Goal: Information Seeking & Learning: Find specific fact

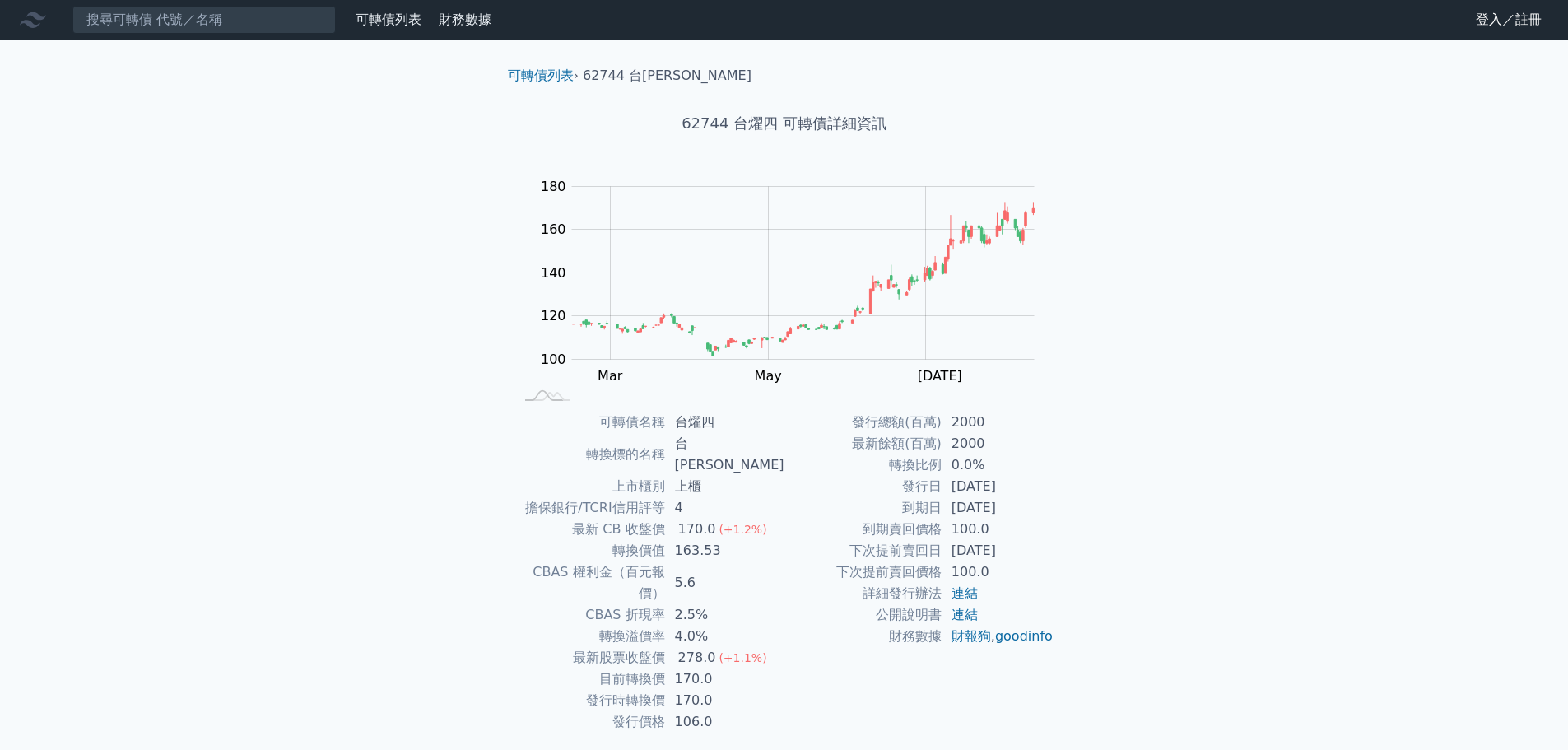
drag, startPoint x: 945, startPoint y: 553, endPoint x: 1041, endPoint y: 556, distance: 96.0
click at [1041, 556] on td "[DATE]" at bounding box center [998, 550] width 112 height 22
drag, startPoint x: 944, startPoint y: 488, endPoint x: 1025, endPoint y: 488, distance: 81.0
click at [1025, 488] on td "[DATE]" at bounding box center [998, 486] width 112 height 22
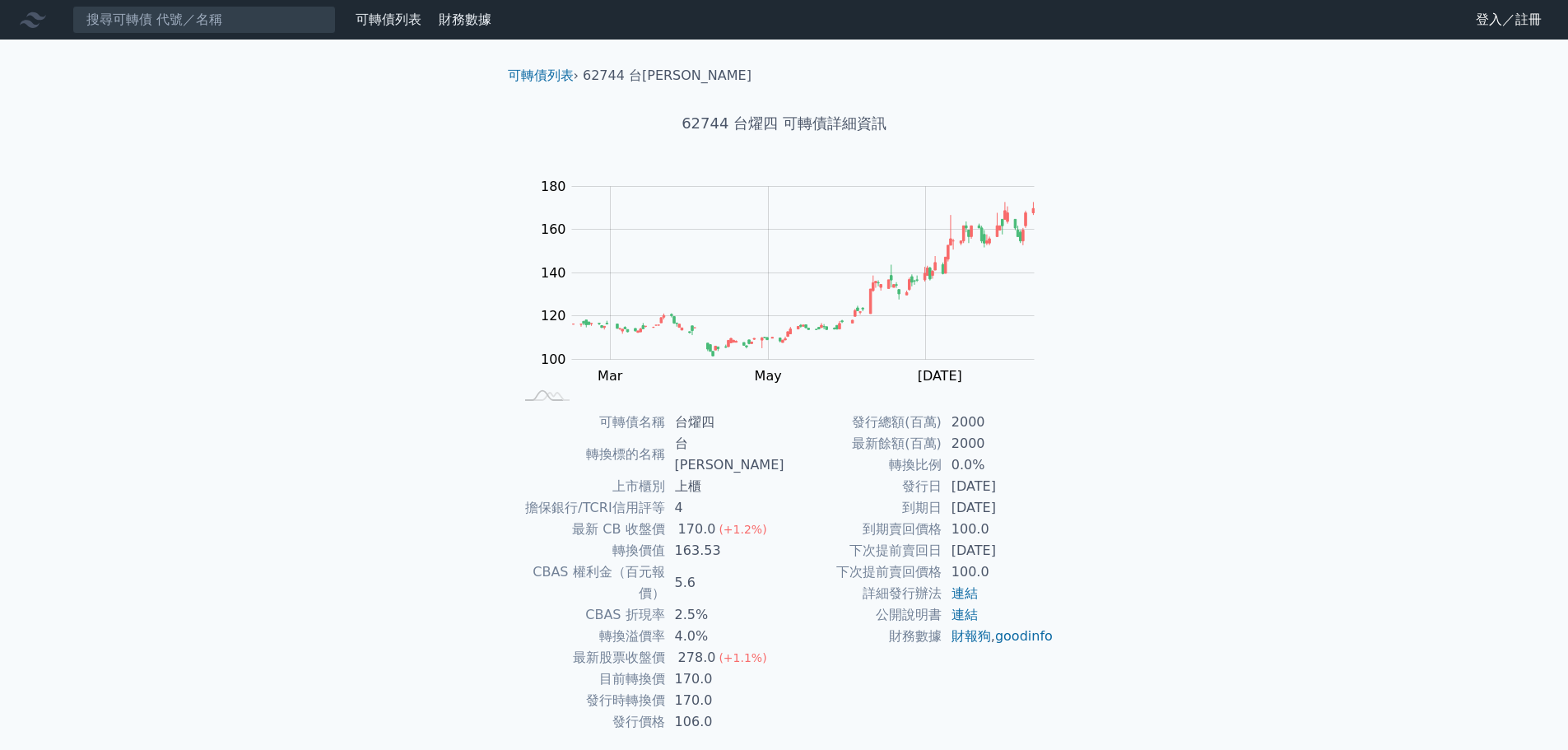
click at [1025, 488] on td "[DATE]" at bounding box center [998, 486] width 112 height 22
click at [957, 488] on td "[DATE]" at bounding box center [998, 486] width 112 height 22
click at [956, 488] on td "[DATE]" at bounding box center [998, 486] width 112 height 22
drag, startPoint x: 972, startPoint y: 443, endPoint x: 952, endPoint y: 445, distance: 20.1
click at [962, 445] on td "2000" at bounding box center [998, 444] width 112 height 22
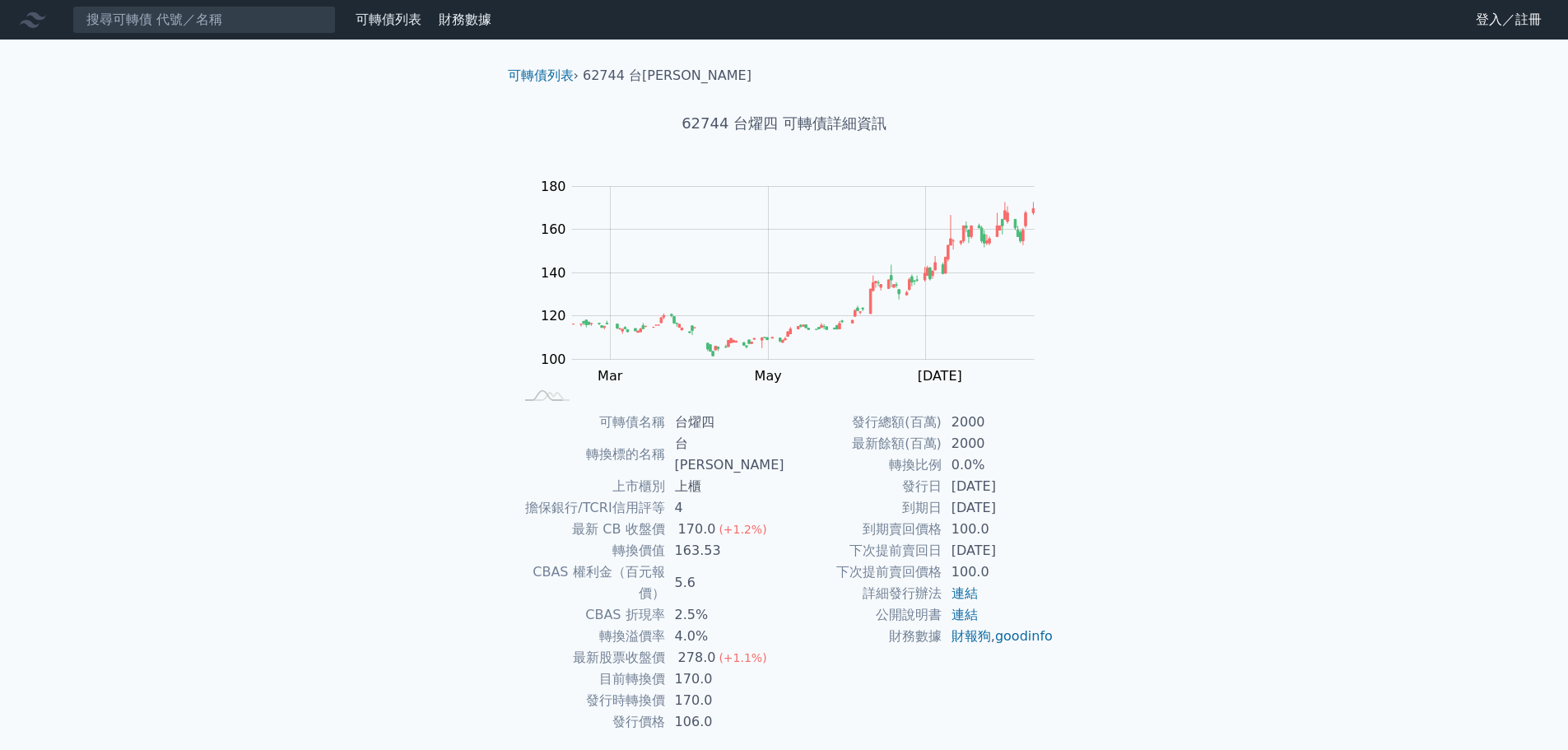
click at [952, 445] on td "2000" at bounding box center [998, 444] width 112 height 22
click at [283, 22] on input at bounding box center [204, 20] width 264 height 28
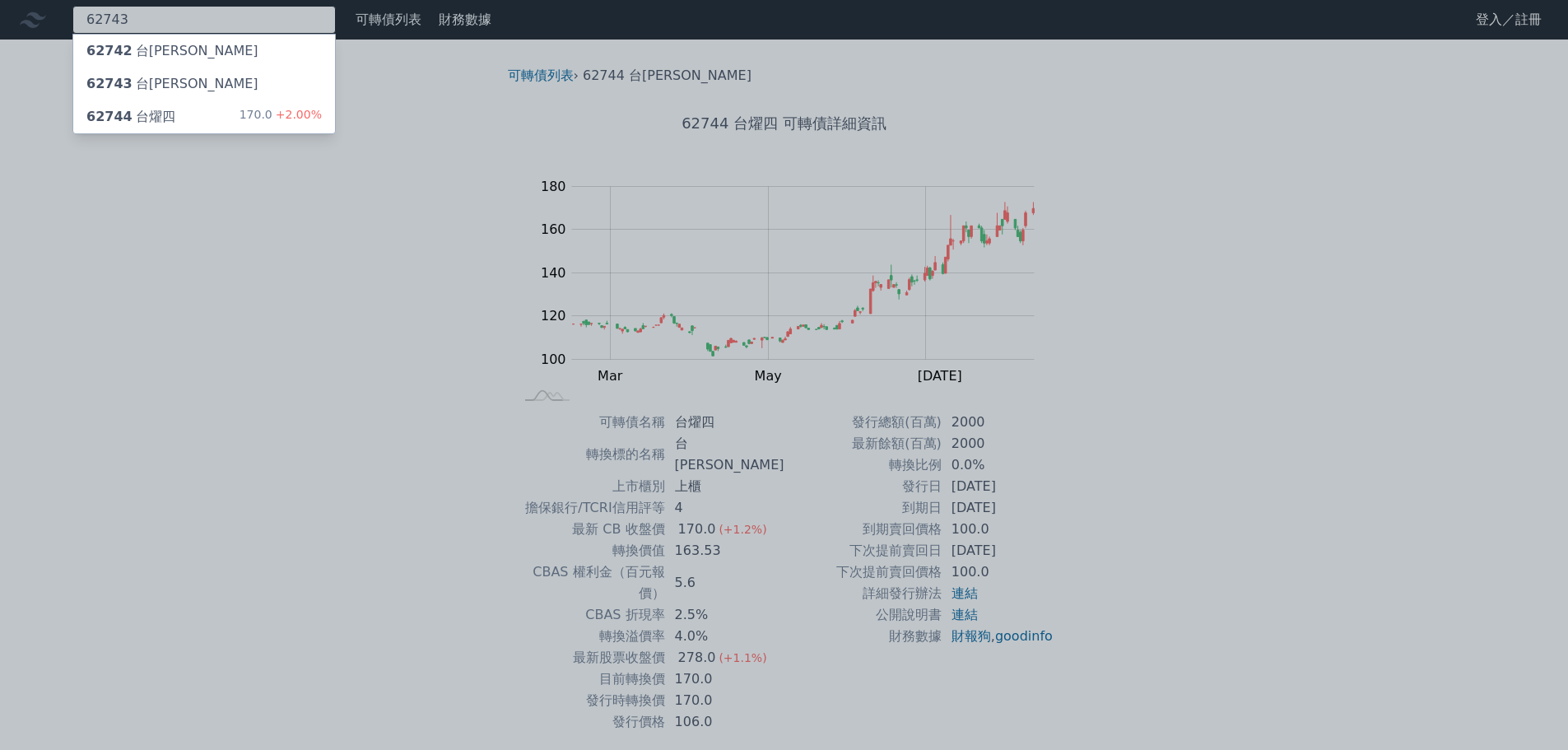
type input "62743"
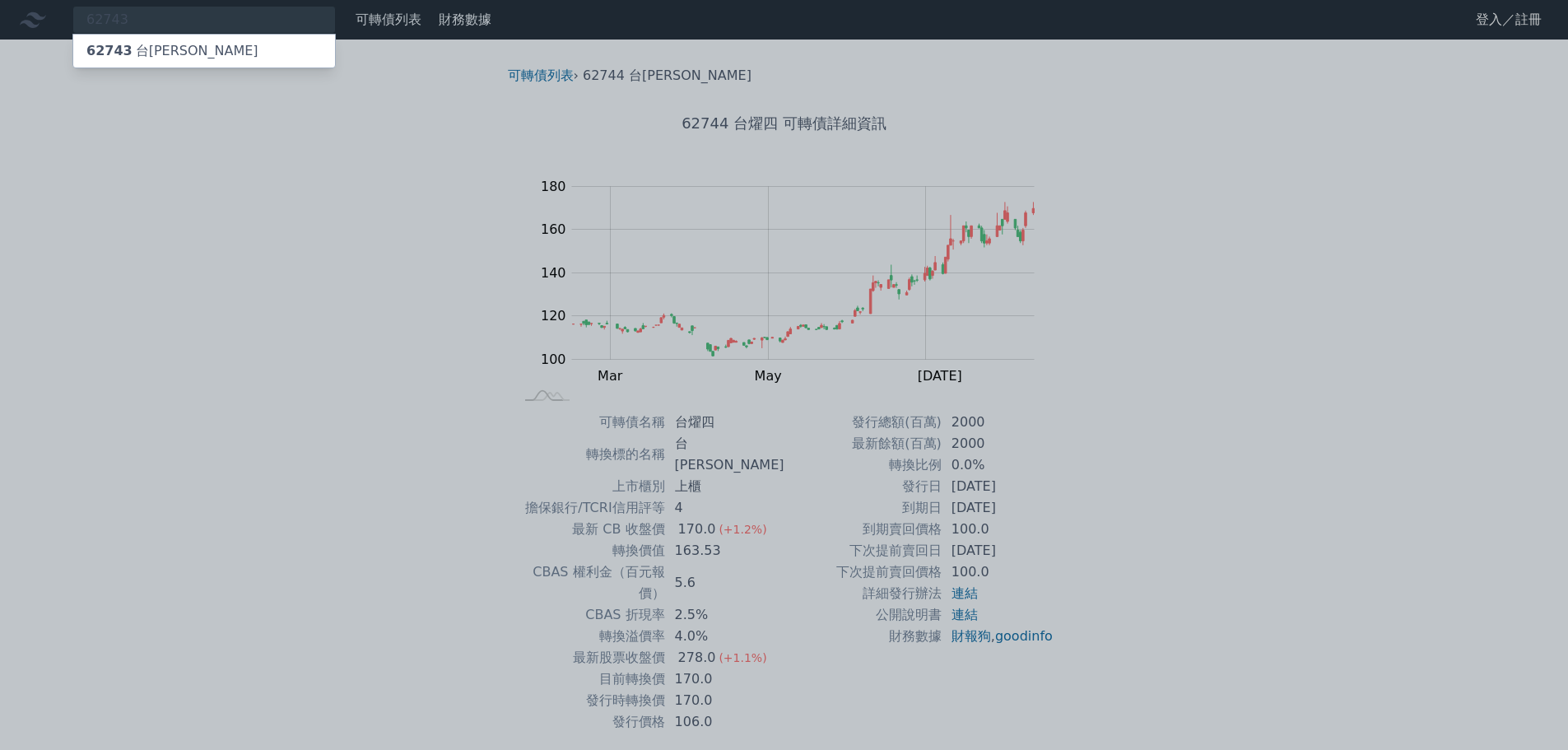
click at [221, 60] on div "62743 台燿三" at bounding box center [204, 51] width 262 height 33
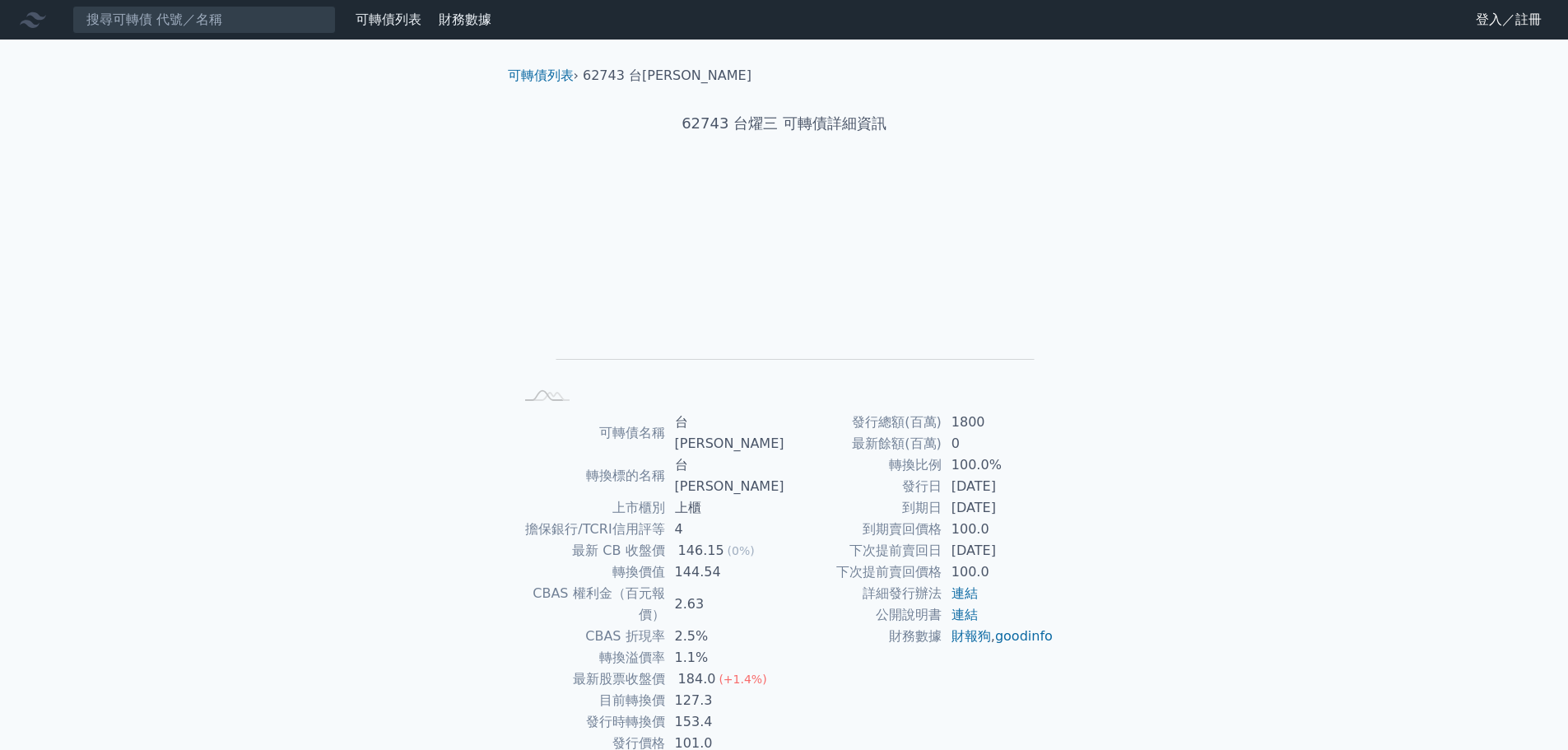
drag, startPoint x: 943, startPoint y: 435, endPoint x: 1051, endPoint y: 481, distance: 117.4
click at [1051, 481] on tbody "發行總額(百萬) 1800 最新餘額(百萬) 0 轉換比例 100.0% 發行日 2020-05-22 到期日 2025-05-22 到期賣回價格 100.0…" at bounding box center [919, 529] width 270 height 235
click at [1051, 481] on td "2020-05-22" at bounding box center [998, 486] width 112 height 22
drag, startPoint x: 923, startPoint y: 486, endPoint x: 1074, endPoint y: 508, distance: 152.6
click at [1073, 508] on div "可轉債名稱 台燿三 轉換標的名稱 台燿 上市櫃別 上櫃 擔保銀行/TCRI信用評等 4 最新 CB 收盤價 146.15 (0%) 轉換價值 144.54 C…" at bounding box center [784, 583] width 579 height 343
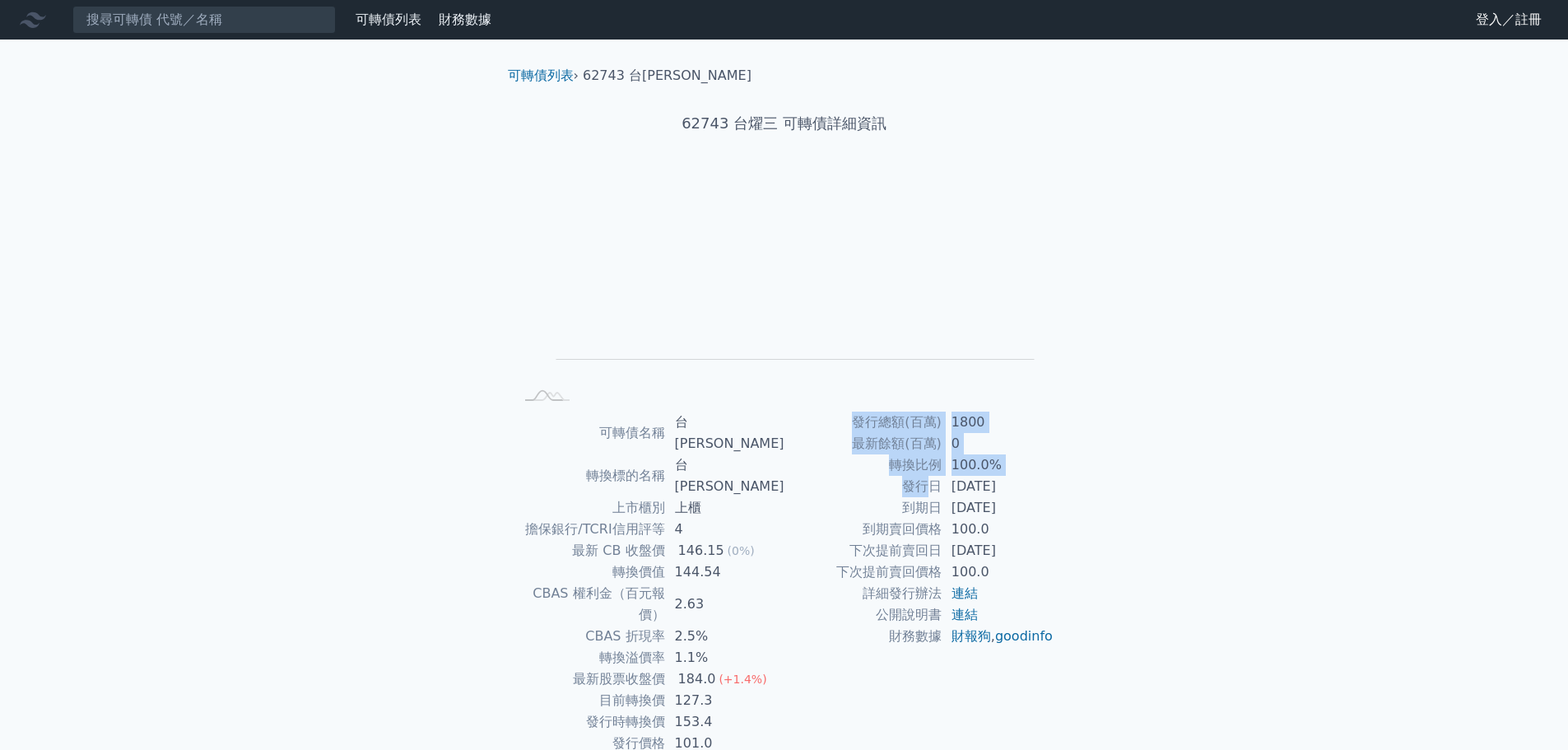
click at [1074, 508] on div "可轉債列表 › 62743 台燿三 62743 台燿三 可轉債詳細資訊 Zoom Out L L Chart created using amCharts l…" at bounding box center [784, 433] width 632 height 787
drag, startPoint x: 923, startPoint y: 496, endPoint x: 1066, endPoint y: 505, distance: 143.3
click at [1066, 505] on div "可轉債名稱 台燿三 轉換標的名稱 台燿 上市櫃別 上櫃 擔保銀行/TCRI信用評等 4 最新 CB 收盤價 146.15 (0%) 轉換價值 144.54 C…" at bounding box center [784, 583] width 579 height 343
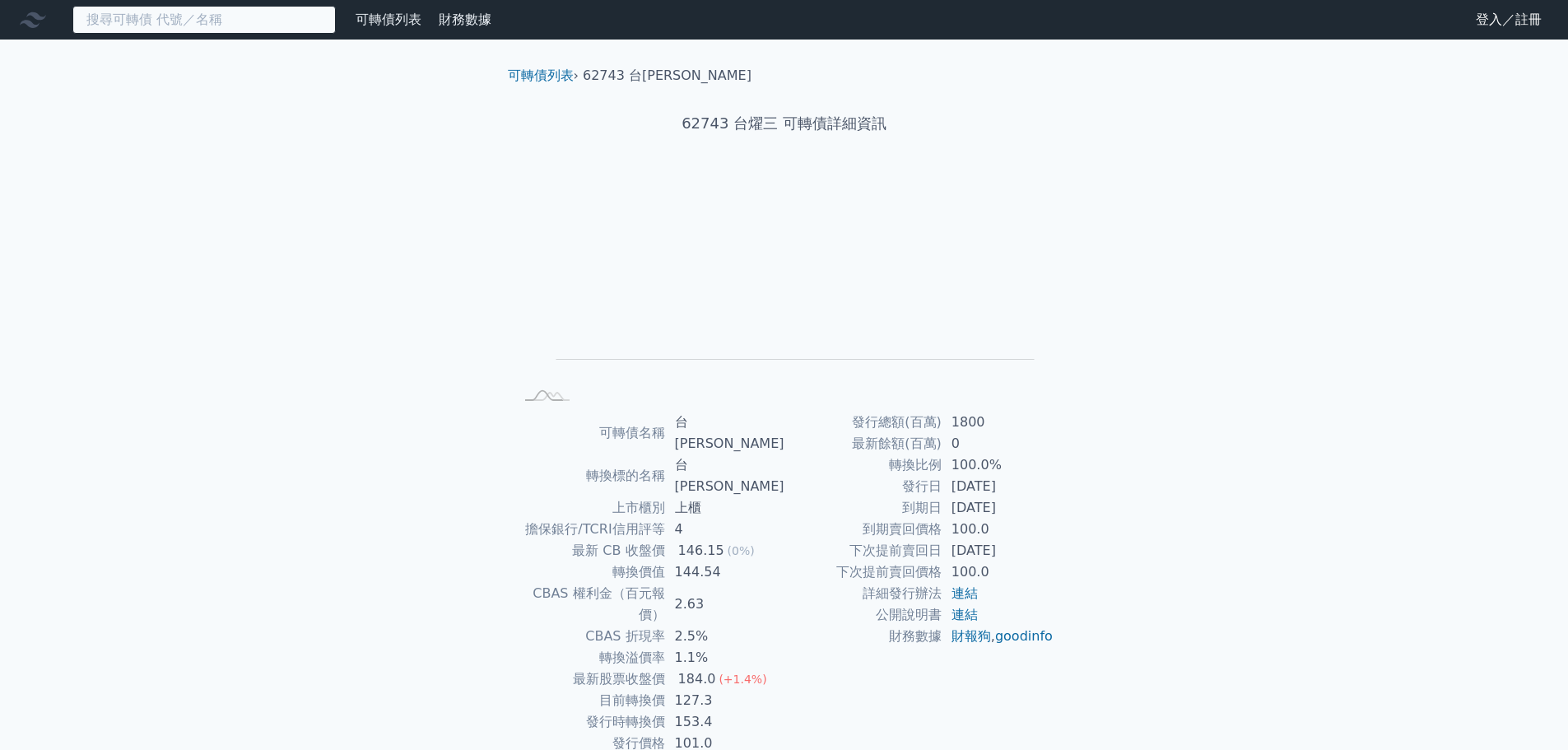
click at [182, 22] on input at bounding box center [204, 20] width 264 height 28
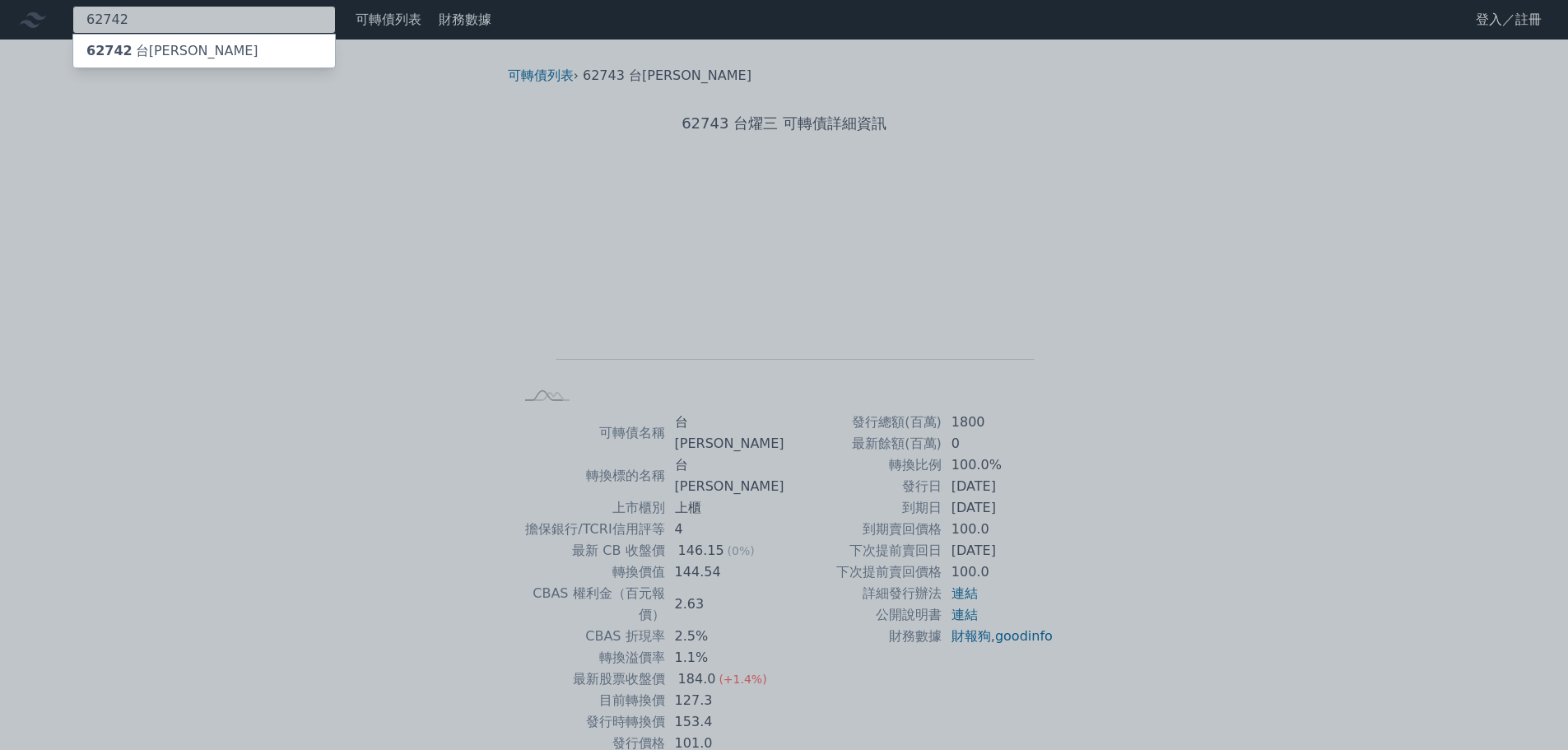
type input "62742"
click at [147, 57] on div "62742 台燿二" at bounding box center [172, 51] width 172 height 20
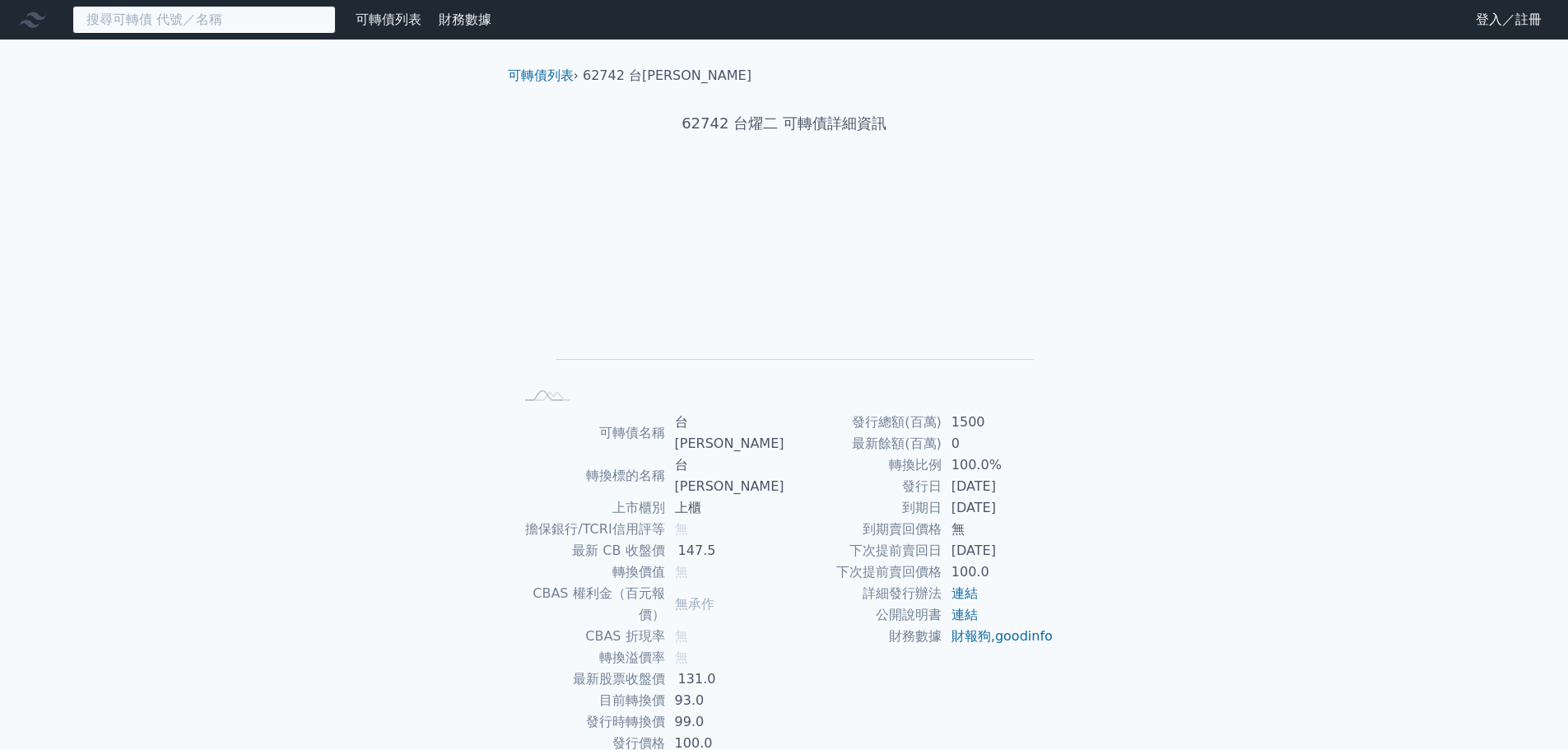
click at [269, 22] on input at bounding box center [204, 20] width 264 height 28
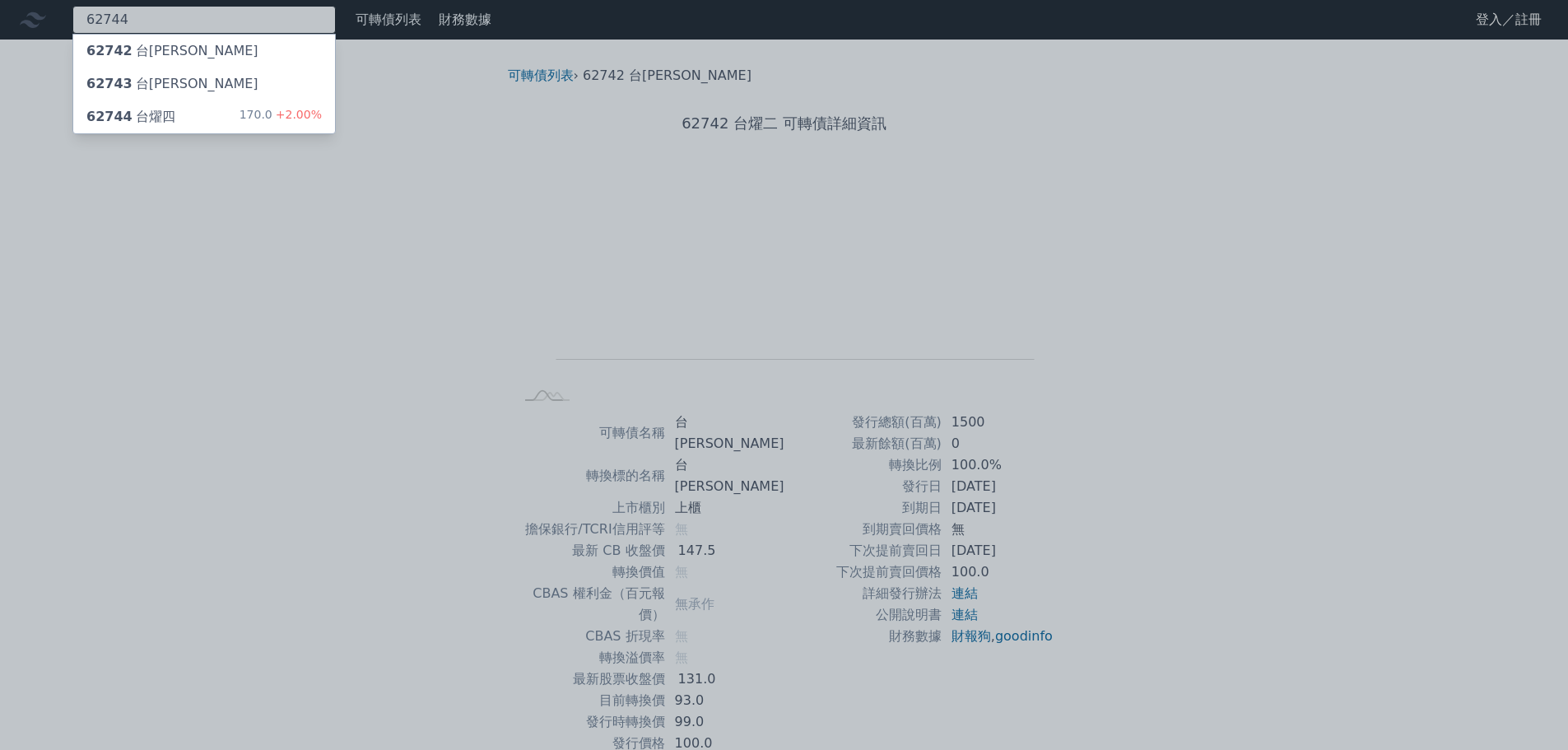
type input "62744"
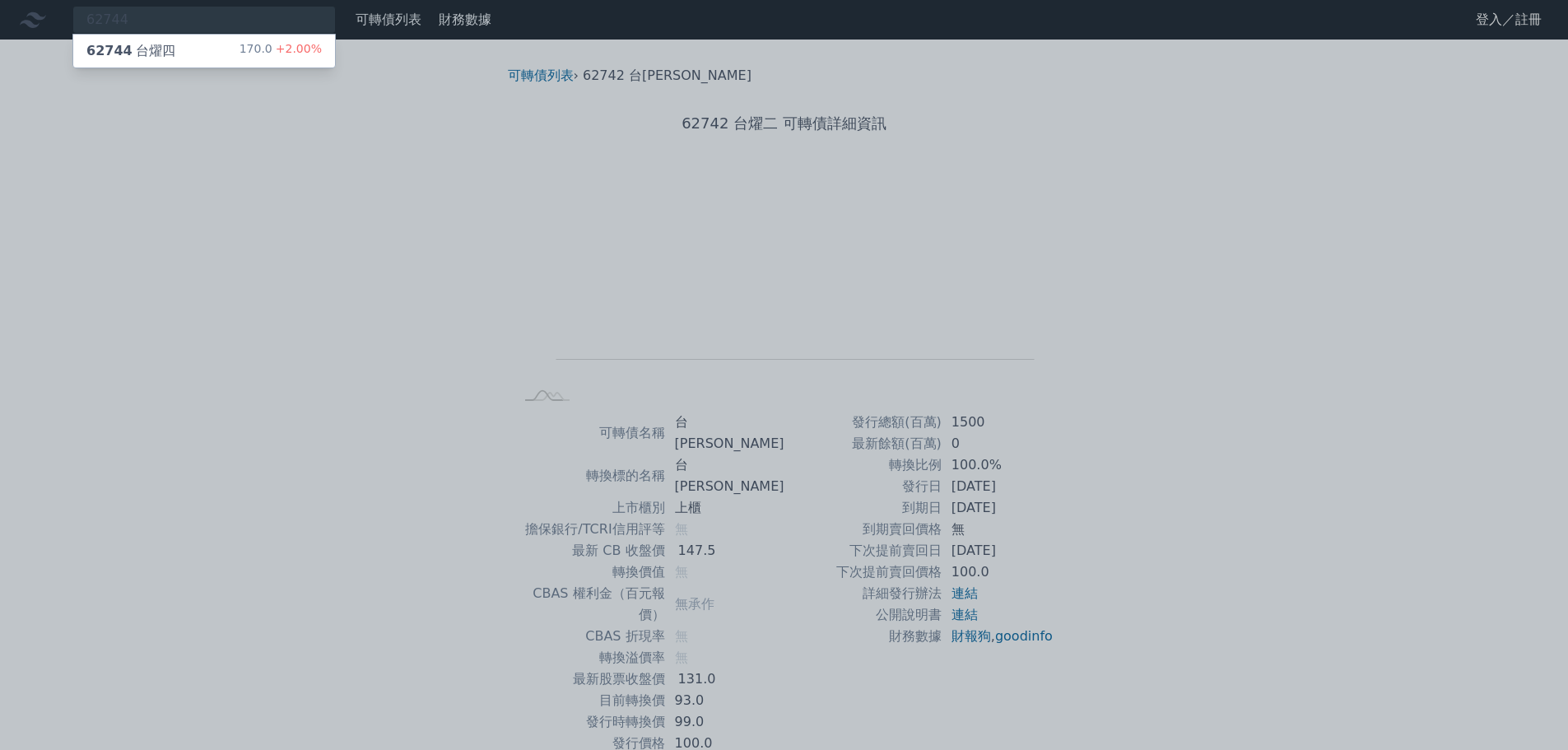
click at [240, 56] on div "62744 台燿四 170.0 +2.00%" at bounding box center [204, 51] width 262 height 33
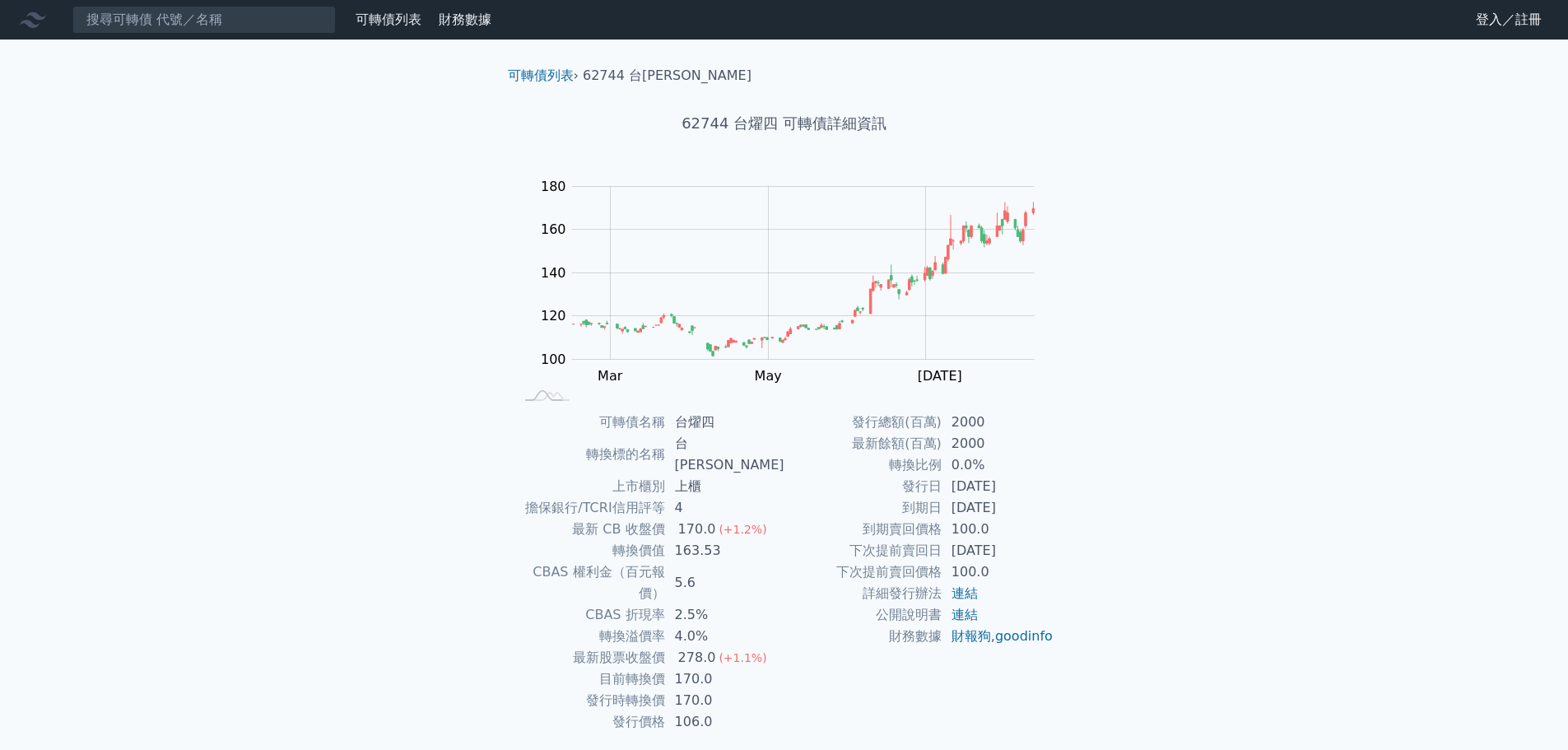
drag, startPoint x: 953, startPoint y: 474, endPoint x: 1068, endPoint y: 488, distance: 115.8
click at [1058, 488] on div "可轉債名稱 台燿四 轉換標的名稱 台燿 上市櫃別 上櫃 擔保銀行/TCRI信用評等 4 最新 CB 收盤價 170.0 (+1.2%) 轉換價值 163.53…" at bounding box center [784, 572] width 579 height 321
click at [1068, 488] on div "可轉債名稱 台燿四 轉換標的名稱 台燿 上市櫃別 上櫃 擔保銀行/TCRI信用評等 4 最新 CB 收盤價 170.0 (+1.2%) 轉換價值 163.53…" at bounding box center [784, 572] width 579 height 321
drag, startPoint x: 937, startPoint y: 436, endPoint x: 1053, endPoint y: 462, distance: 118.9
click at [1053, 462] on tbody "發行總額(百萬) 2000 最新餘額(百萬) 2000 轉換比例 0.0% 發行日 2024-05-06 到期日 2029-05-06 到期賣回價格 100.…" at bounding box center [919, 529] width 270 height 235
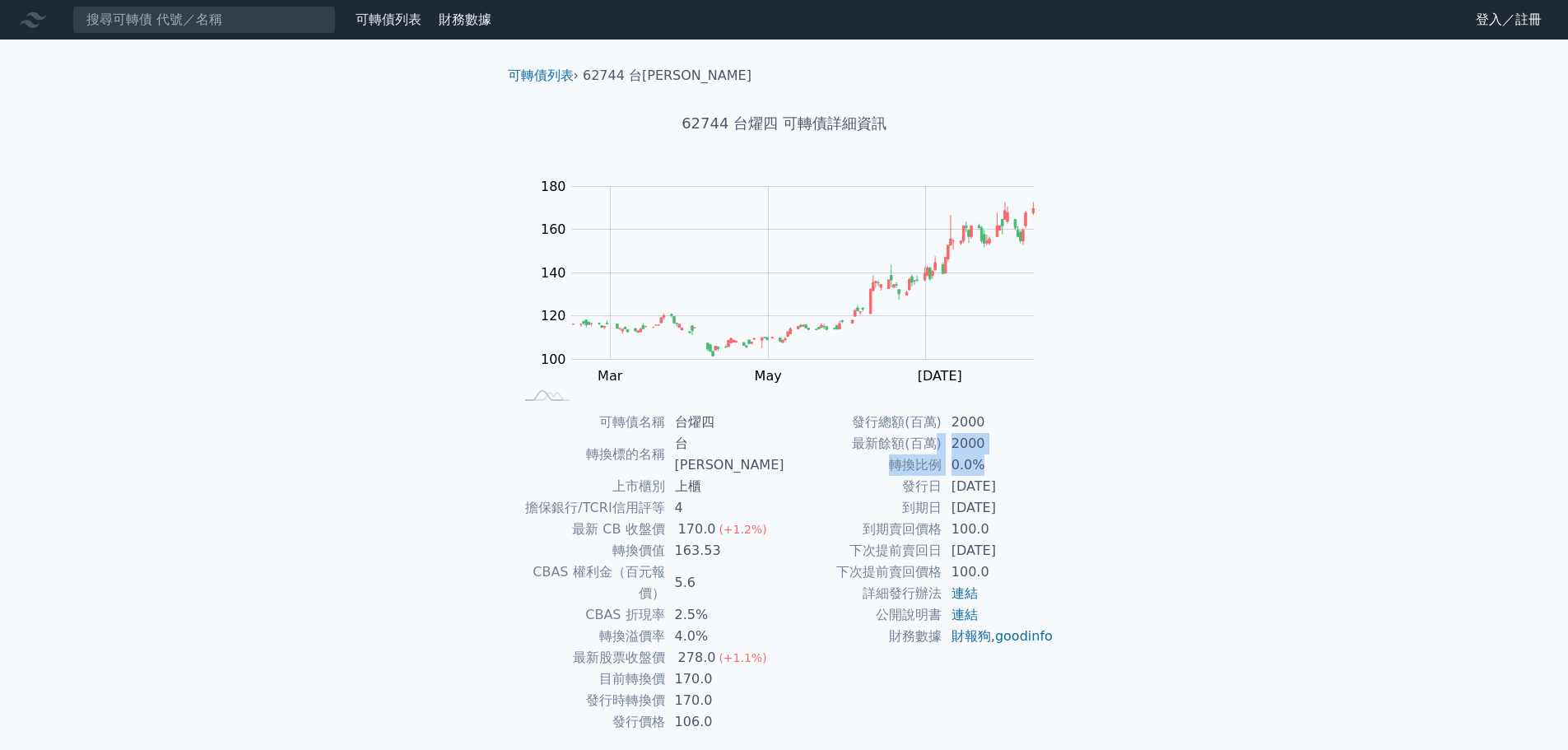
click at [1053, 462] on td "0.0%" at bounding box center [998, 465] width 112 height 22
drag, startPoint x: 963, startPoint y: 426, endPoint x: 1064, endPoint y: 449, distance: 103.6
click at [1064, 449] on div "可轉債名稱 台燿四 轉換標的名稱 台燿 上市櫃別 上櫃 擔保銀行/TCRI信用評等 4 最新 CB 收盤價 170.0 (+1.2%) 轉換價值 163.53…" at bounding box center [784, 572] width 579 height 321
drag, startPoint x: 691, startPoint y: 638, endPoint x: 747, endPoint y: 652, distance: 57.7
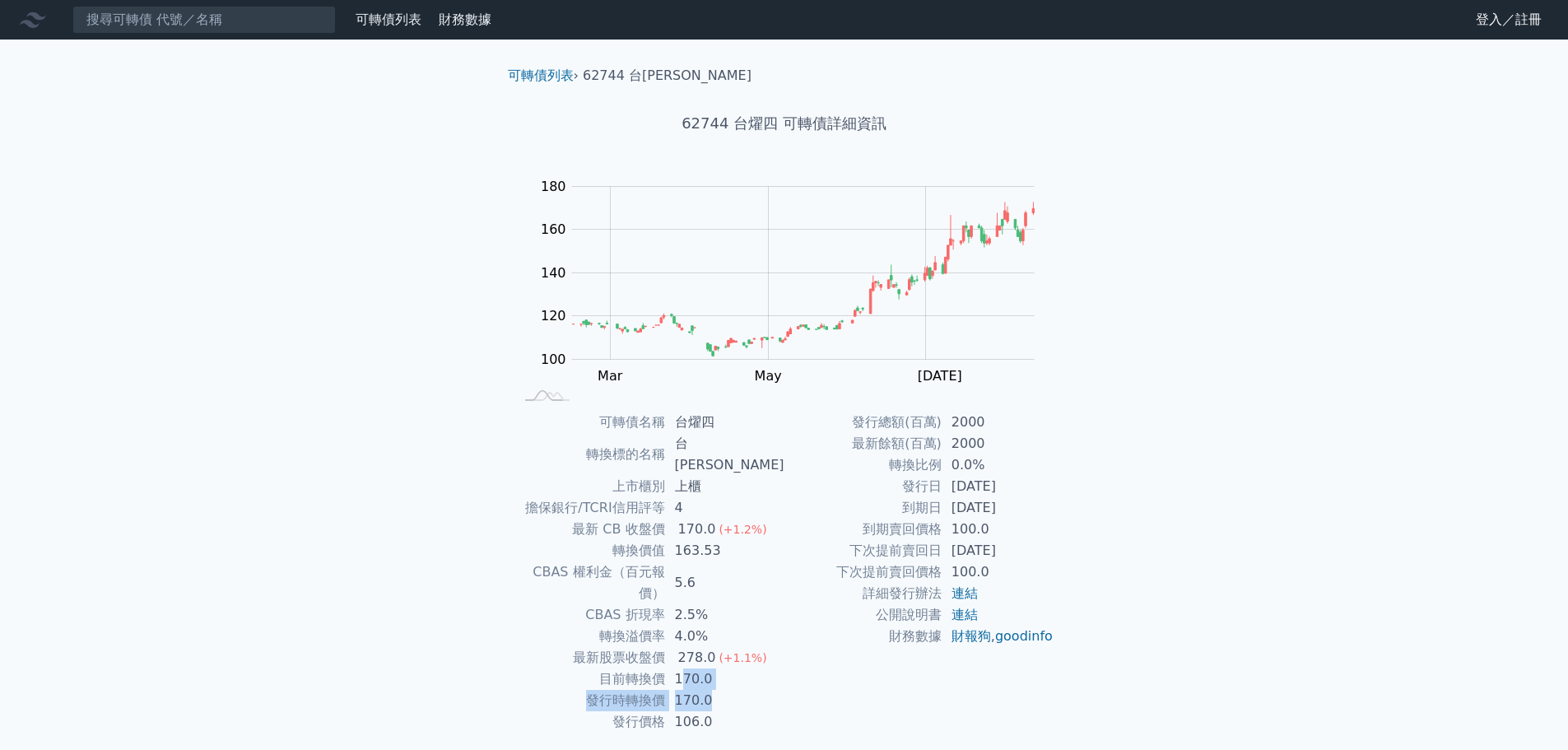
click at [747, 652] on tbody "可轉債名稱 台燿四 轉換標的名稱 台燿 上市櫃別 上櫃 擔保銀行/TCRI信用評等 4 最新 CB 收盤價 170.0 (+1.2%) 轉換價值 163.53…" at bounding box center [650, 572] width 270 height 321
click at [747, 690] on td "170.0" at bounding box center [725, 701] width 119 height 22
drag, startPoint x: 717, startPoint y: 656, endPoint x: 646, endPoint y: 651, distance: 71.2
click at [646, 690] on tr "發行時轉換價 170.0" at bounding box center [650, 701] width 270 height 22
click at [646, 690] on td "發行時轉換價" at bounding box center [590, 701] width 150 height 22
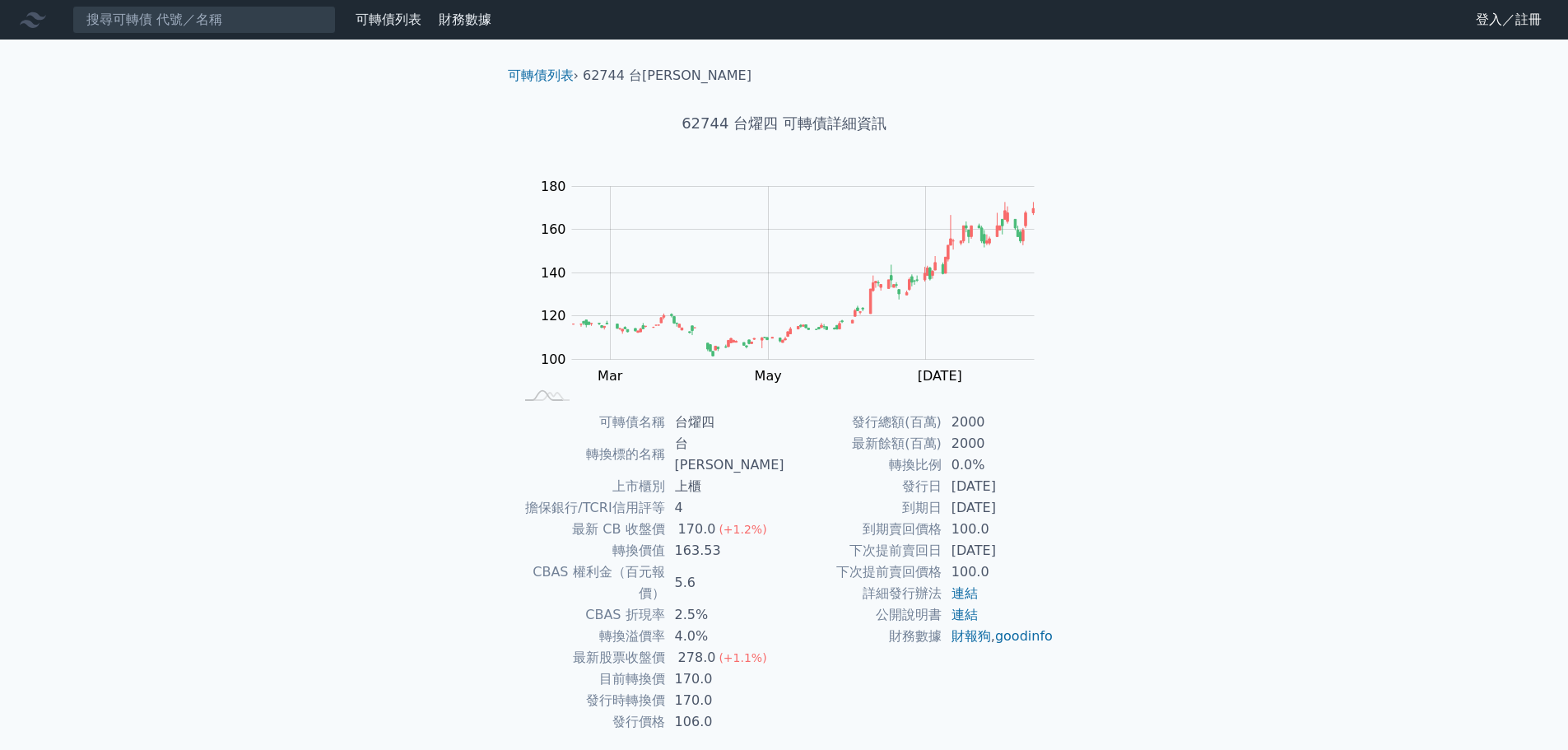
drag, startPoint x: 714, startPoint y: 650, endPoint x: 698, endPoint y: 650, distance: 16.0
click at [704, 690] on td "170.0" at bounding box center [725, 701] width 119 height 22
click at [698, 690] on td "170.0" at bounding box center [725, 701] width 119 height 22
drag, startPoint x: 722, startPoint y: 650, endPoint x: 664, endPoint y: 650, distance: 58.0
click at [664, 690] on tr "發行時轉換價 170.0" at bounding box center [650, 701] width 270 height 22
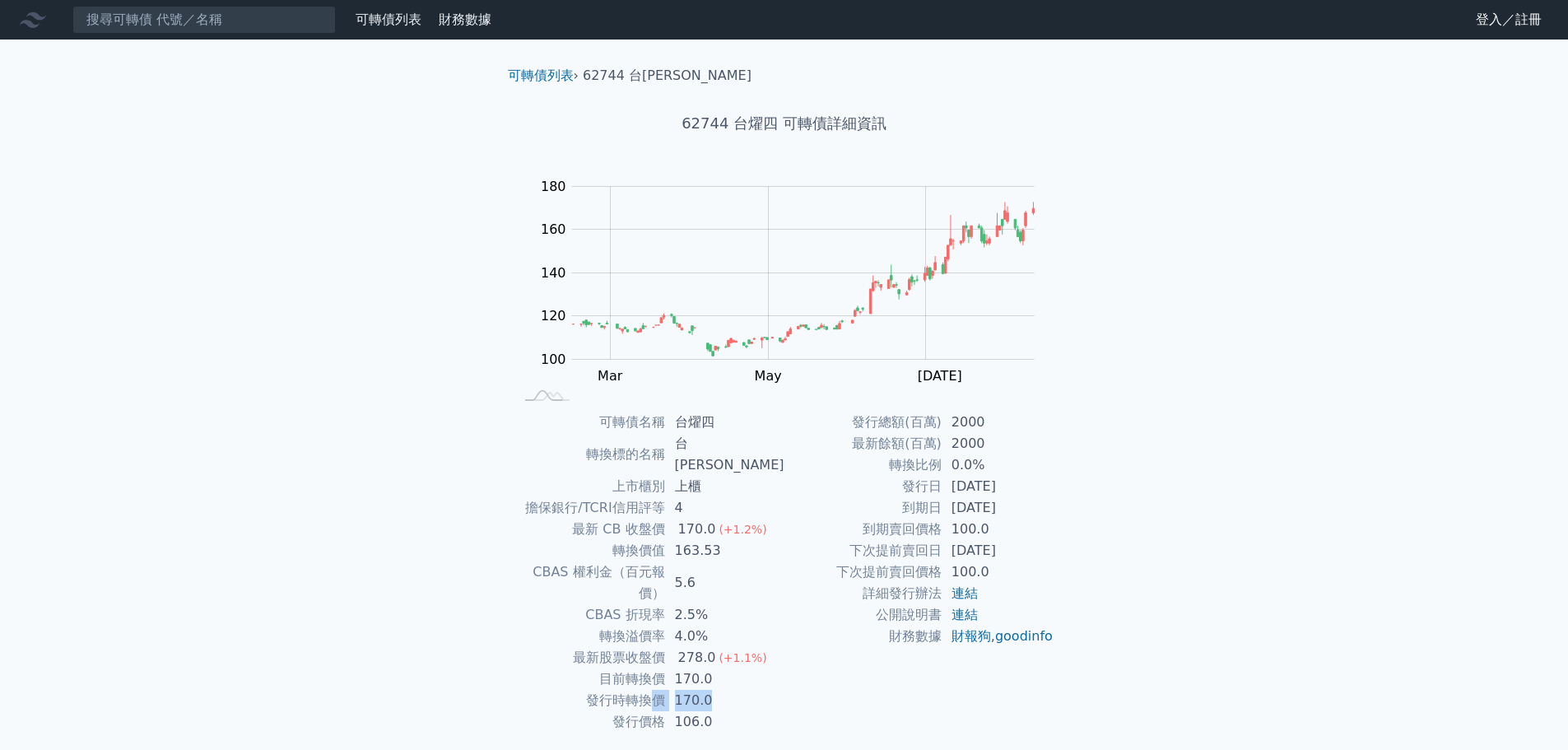
click at [664, 690] on td "發行時轉換價" at bounding box center [590, 701] width 150 height 22
click at [266, 22] on input at bounding box center [204, 20] width 264 height 28
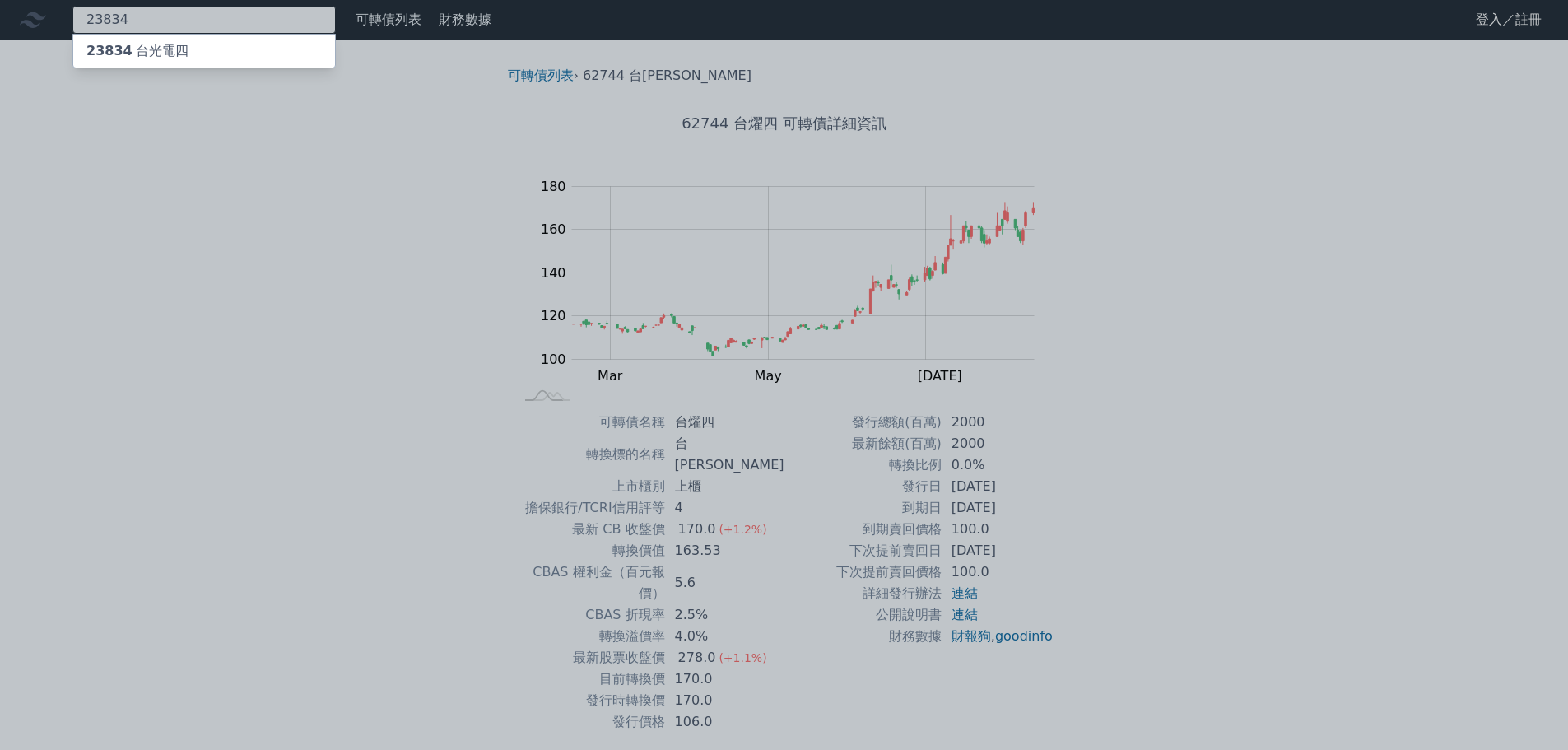
type input "23834"
click at [267, 40] on div "23834 台光電四" at bounding box center [204, 51] width 262 height 33
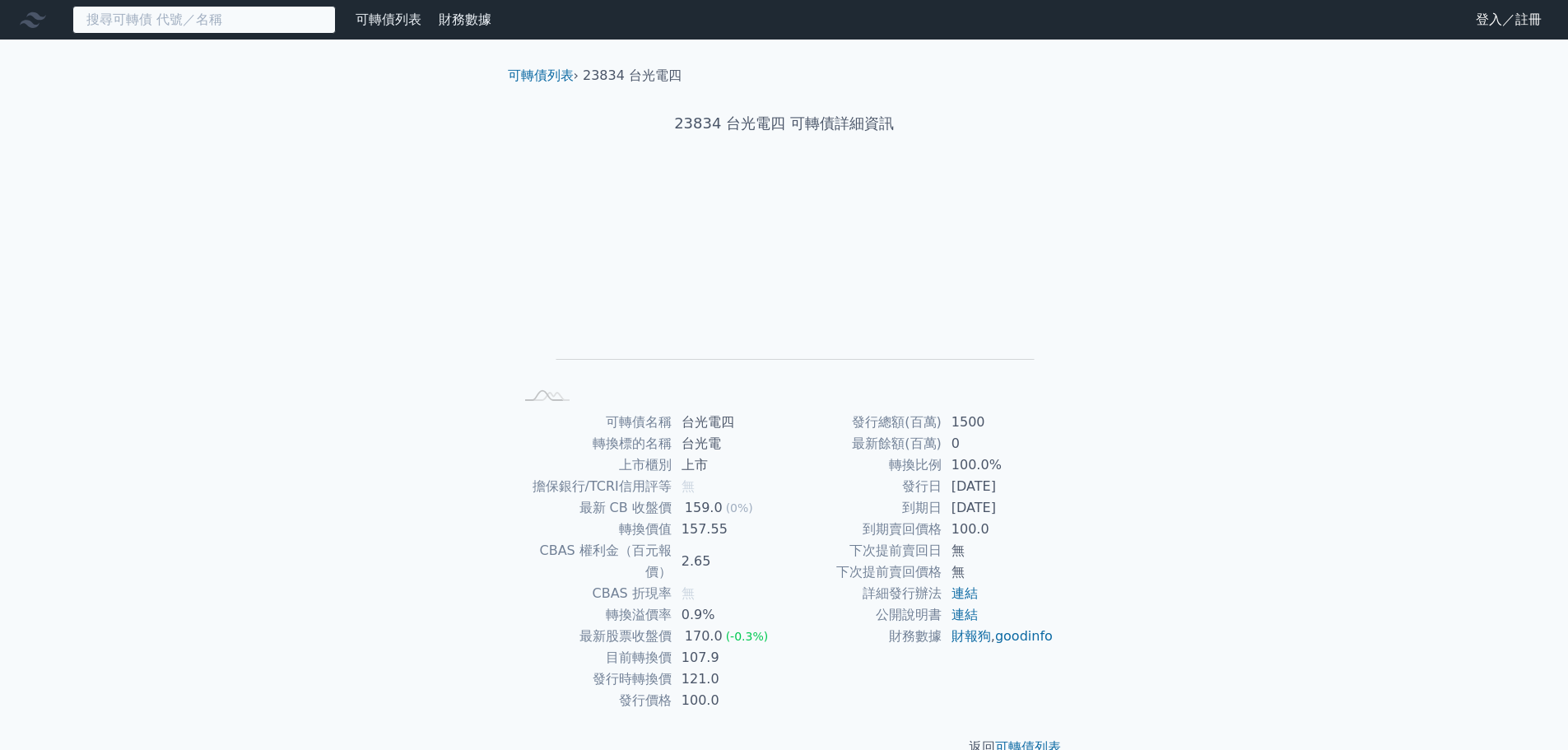
click at [270, 26] on input at bounding box center [204, 20] width 264 height 28
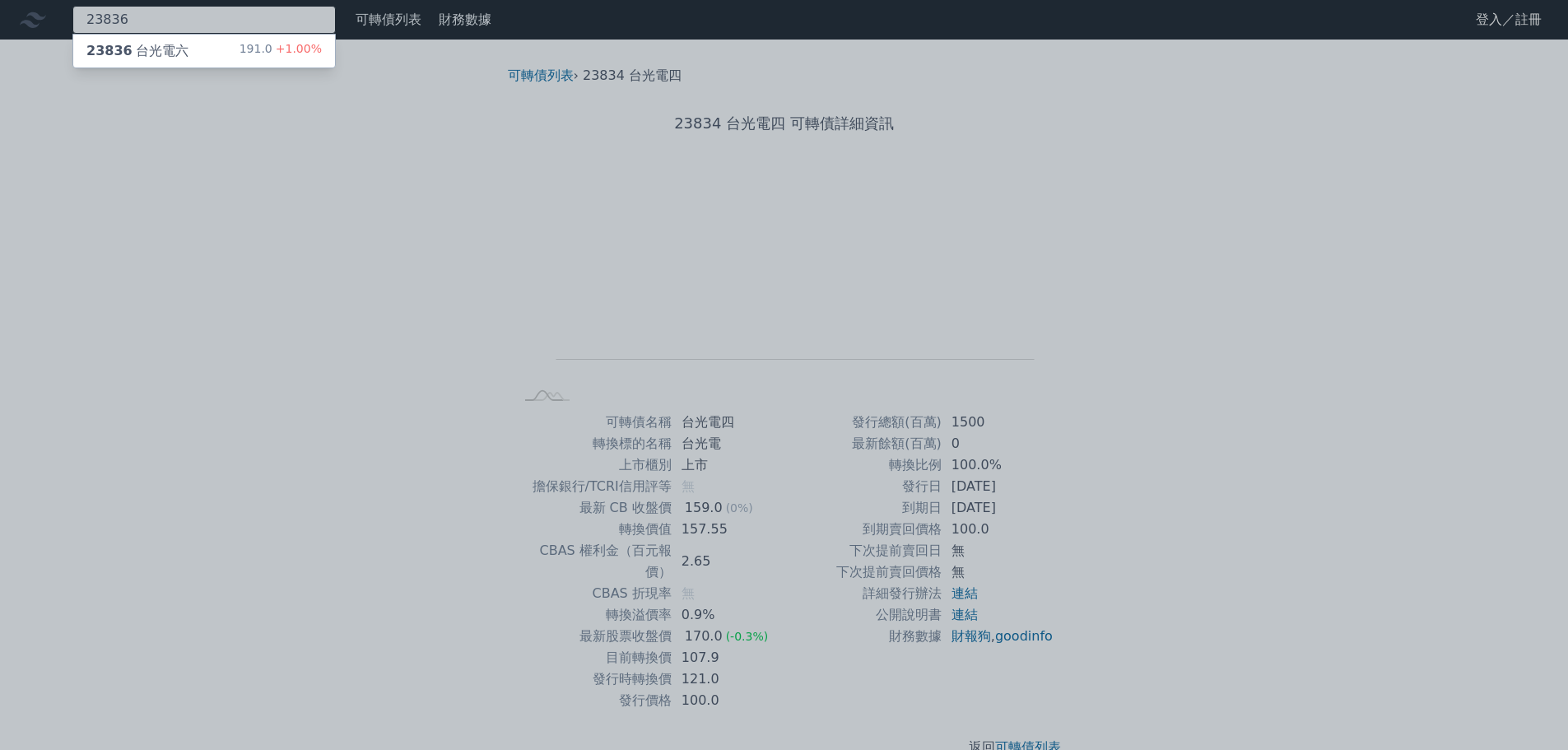
type input "23836"
click at [224, 57] on div "23836 台光電六 191.0 +1.00%" at bounding box center [204, 51] width 262 height 33
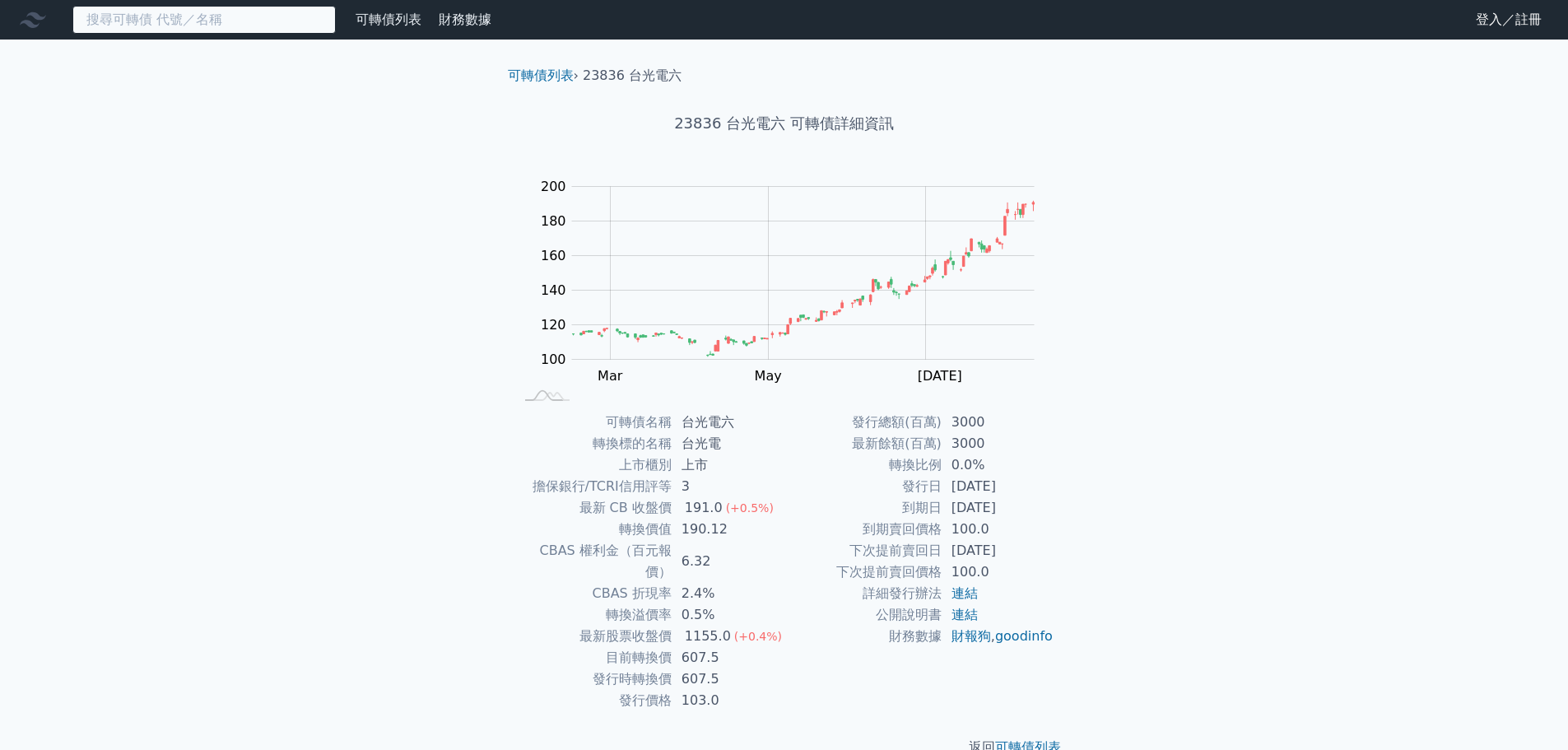
click at [174, 22] on input at bounding box center [204, 20] width 264 height 28
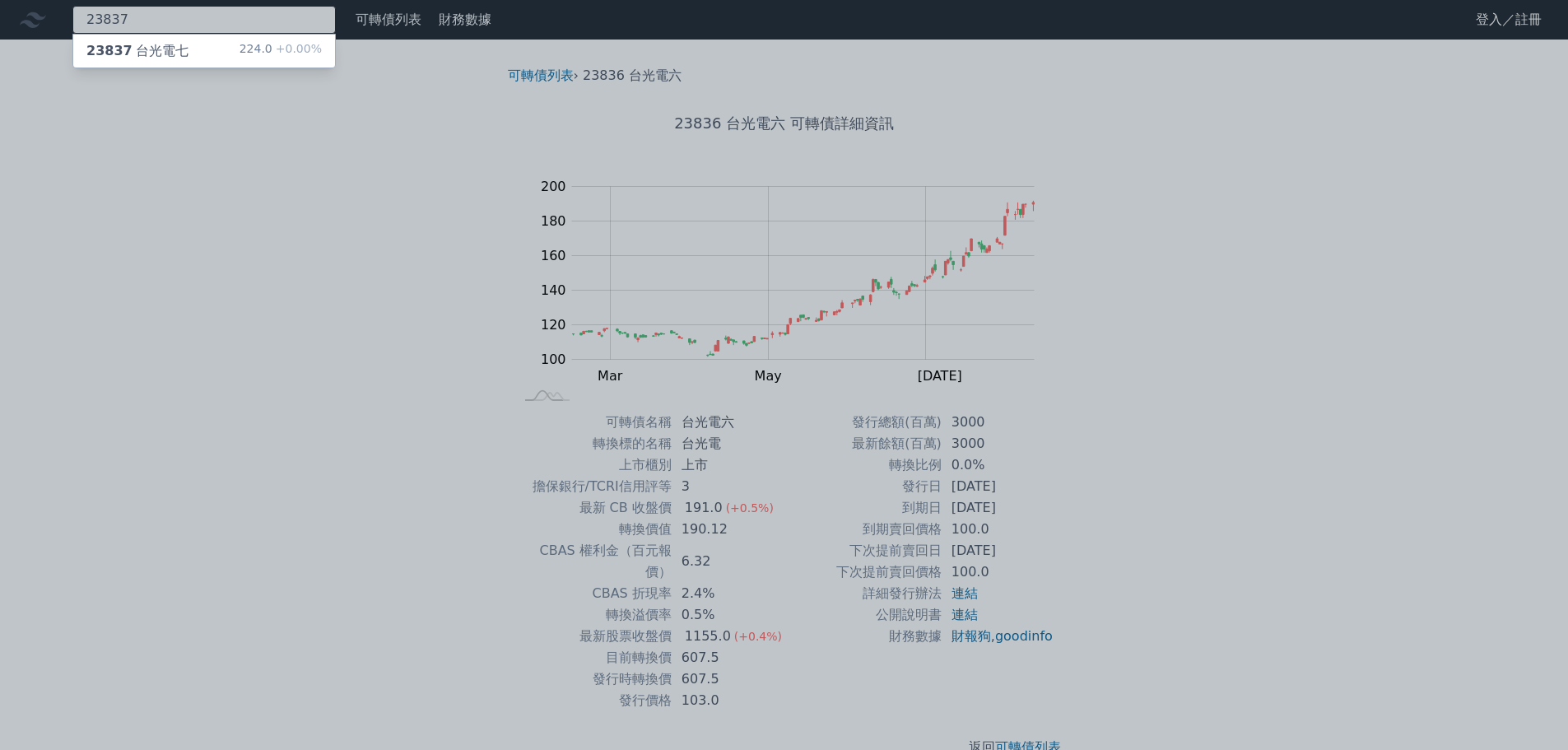
type input "23837"
click at [214, 53] on div "23837 台光電七 224.0 +0.00%" at bounding box center [204, 51] width 262 height 33
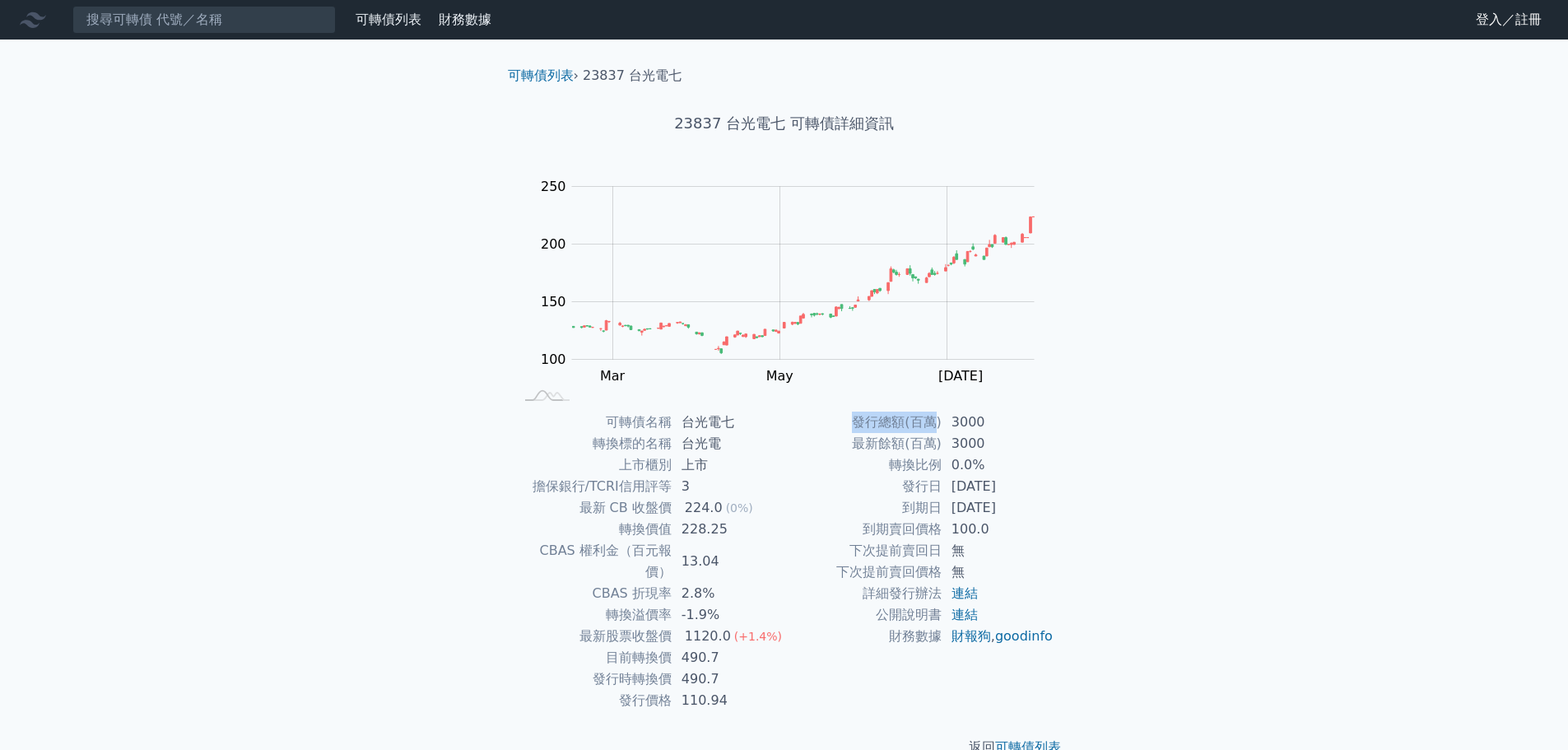
drag, startPoint x: 976, startPoint y: 427, endPoint x: 1098, endPoint y: 459, distance: 126.1
click at [1097, 458] on div "可轉債列表 › 23837 台光電七 23837 台光電七 可轉債詳細資訊 Zoom Out 100 60 80 100 120 140 300 250 20…" at bounding box center [784, 412] width 632 height 744
click at [1098, 459] on div "可轉債列表 › 23837 台光電七 23837 台光電七 可轉債詳細資訊 Zoom Out 100 60 80 100 120 140 300 250 20…" at bounding box center [784, 412] width 632 height 744
drag, startPoint x: 919, startPoint y: 444, endPoint x: 1091, endPoint y: 485, distance: 176.8
click at [1091, 485] on div "可轉債列表 › 23837 台光電七 23837 台光電七 可轉債詳細資訊 Zoom Out 100 60 80 100 120 140 300 250 20…" at bounding box center [784, 412] width 632 height 744
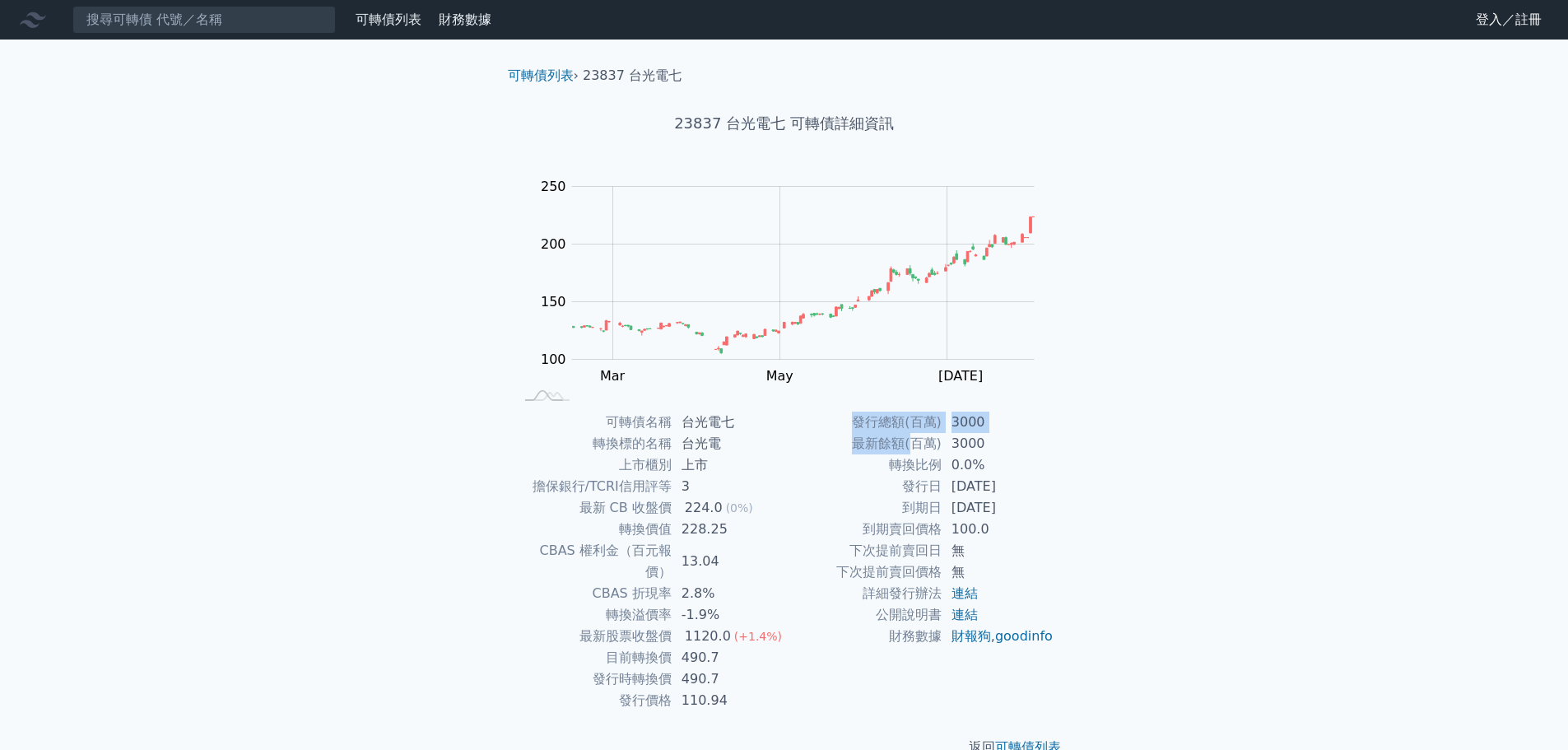
click at [1091, 485] on div "可轉債列表 › 23837 台光電七 23837 台光電七 可轉債詳細資訊 Zoom Out 100 60 80 100 120 140 300 250 20…" at bounding box center [784, 412] width 632 height 744
drag, startPoint x: 929, startPoint y: 508, endPoint x: 1061, endPoint y: 526, distance: 133.2
click at [1061, 526] on div "可轉債名稱 台光電七 轉換標的名稱 台光電 上市櫃別 上市 擔保銀行/TCRI信用評等 3 最新 CB 收盤價 224.0 (0%) 轉換價值 228.25 …" at bounding box center [784, 561] width 579 height 299
click at [1062, 527] on div "可轉債名稱 台光電七 轉換標的名稱 台光電 上市櫃別 上市 擔保銀行/TCRI信用評等 3 最新 CB 收盤價 224.0 (0%) 轉換價值 228.25 …" at bounding box center [784, 561] width 579 height 299
click at [1049, 527] on td "100.0" at bounding box center [998, 529] width 112 height 22
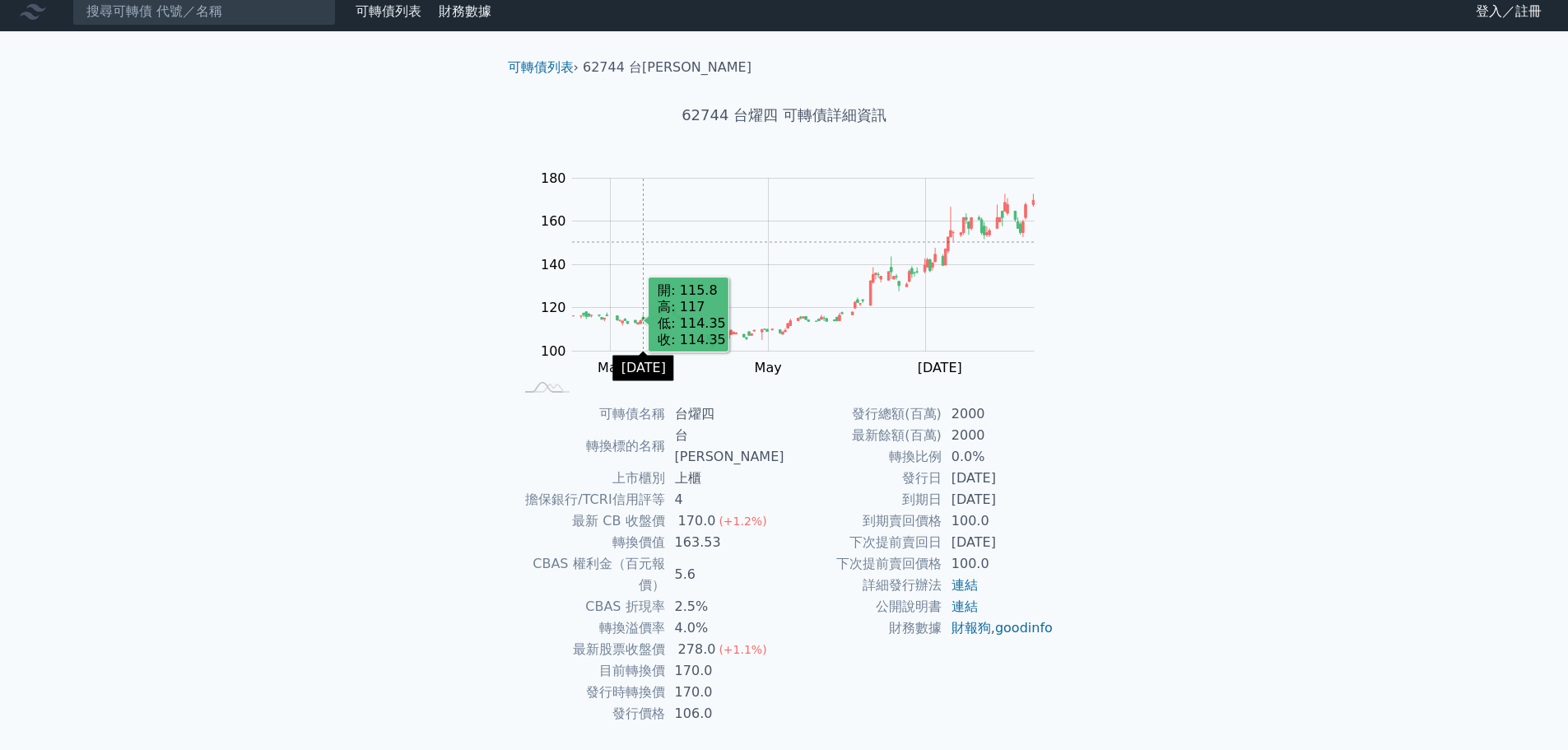
scroll to position [12, 0]
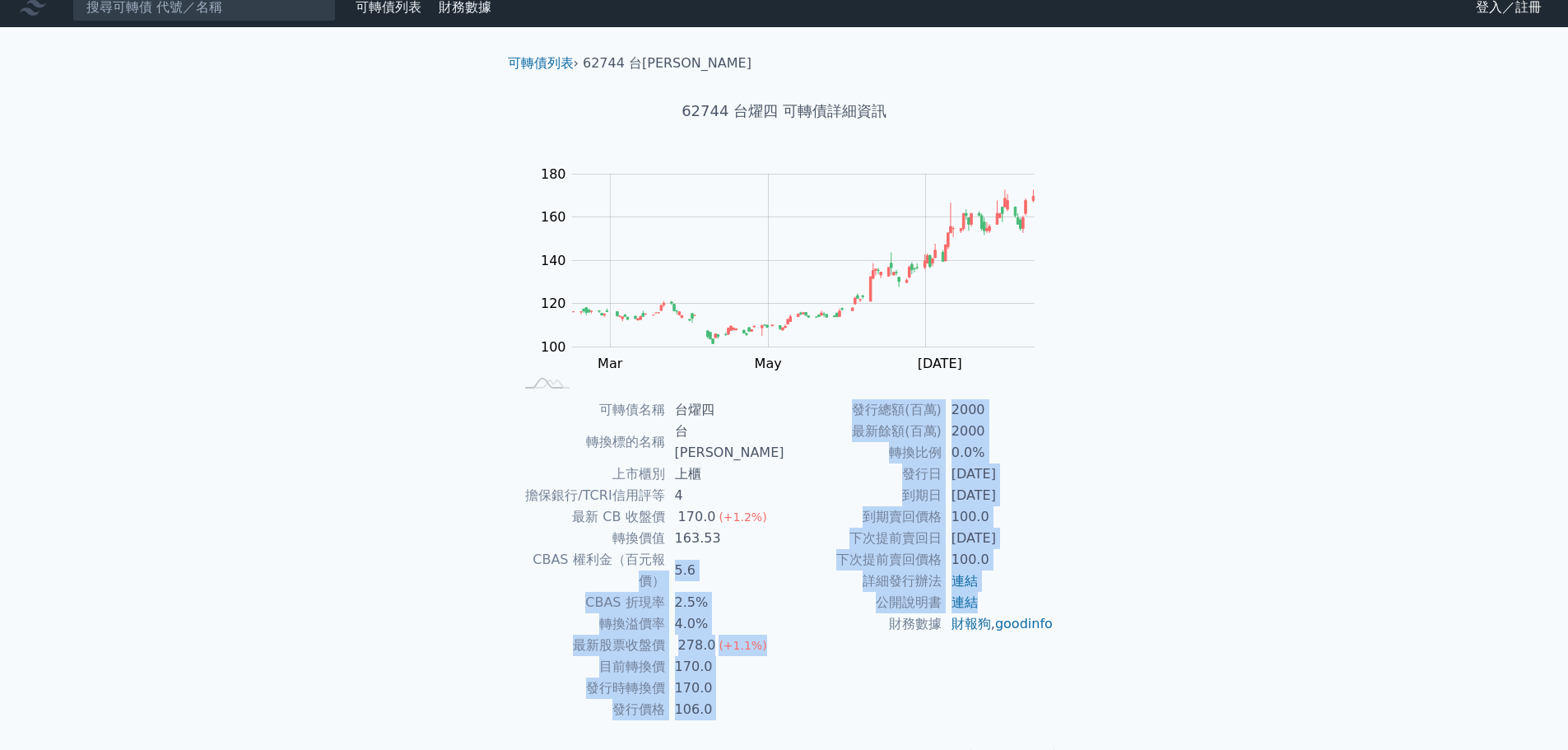
drag, startPoint x: 658, startPoint y: 548, endPoint x: 1023, endPoint y: 595, distance: 368.0
click at [1016, 595] on div "可轉債名稱 台燿四 轉換標的名稱 台燿 上市櫃別 上櫃 擔保銀行/TCRI信用評等 4 最新 CB 收盤價 170.0 (+1.2%) 轉換價值 163.53…" at bounding box center [784, 560] width 579 height 321
click at [1027, 595] on td "連結" at bounding box center [998, 602] width 112 height 22
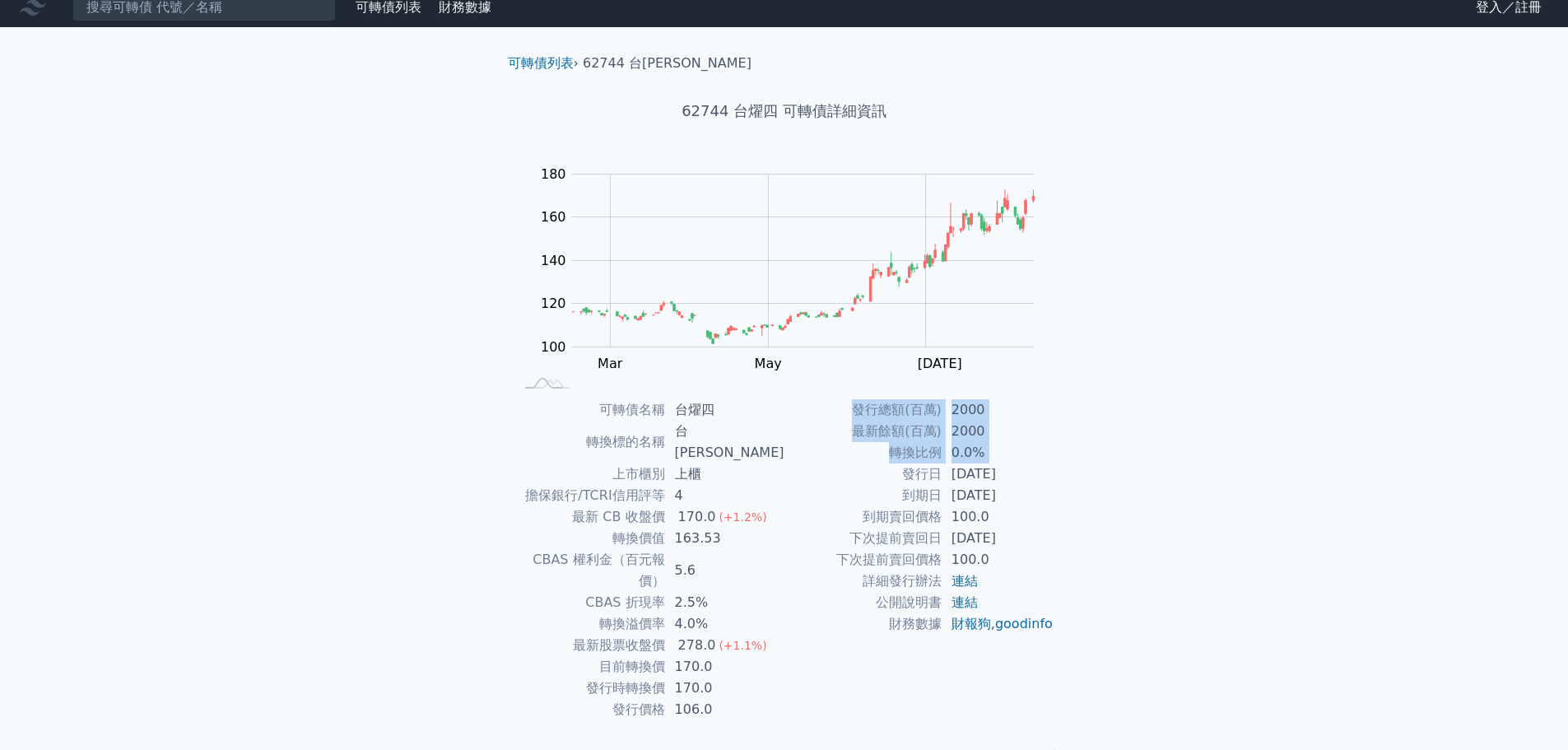
drag, startPoint x: 907, startPoint y: 484, endPoint x: 1088, endPoint y: 520, distance: 184.5
click at [1088, 520] on div "可轉債列表 › 62744 台燿四 62744 台燿四 可轉債詳細資訊 Zoom Out 100 60 80 100 120 140 160 180 200 …" at bounding box center [784, 409] width 632 height 766
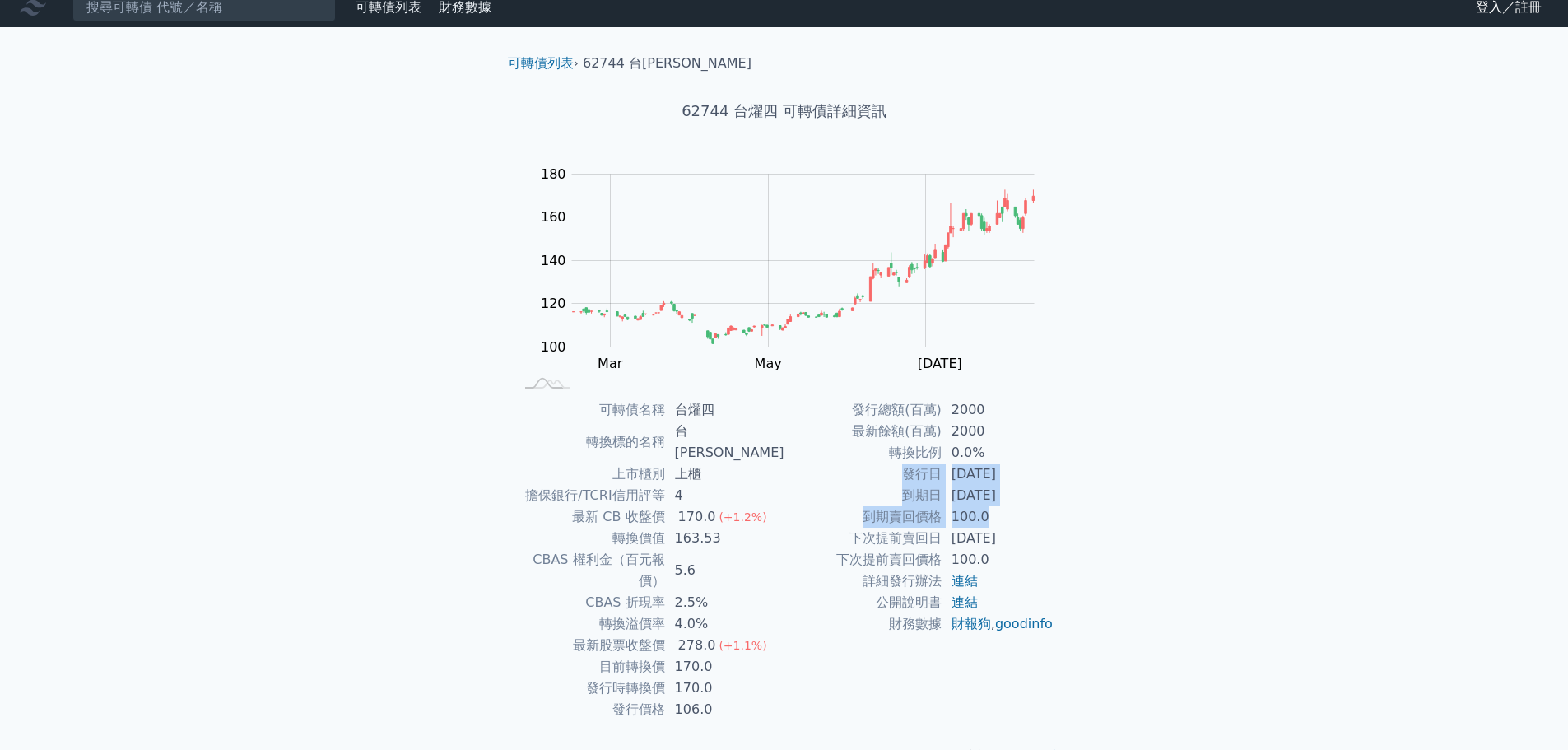
drag, startPoint x: 873, startPoint y: 471, endPoint x: 1066, endPoint y: 522, distance: 199.6
click at [1066, 522] on div "可轉債名稱 台燿四 轉換標的名稱 台燿 上市櫃別 上櫃 擔保銀行/TCRI信用評等 4 最新 CB 收盤價 170.0 (+1.2%) 轉換價值 163.53…" at bounding box center [784, 560] width 579 height 321
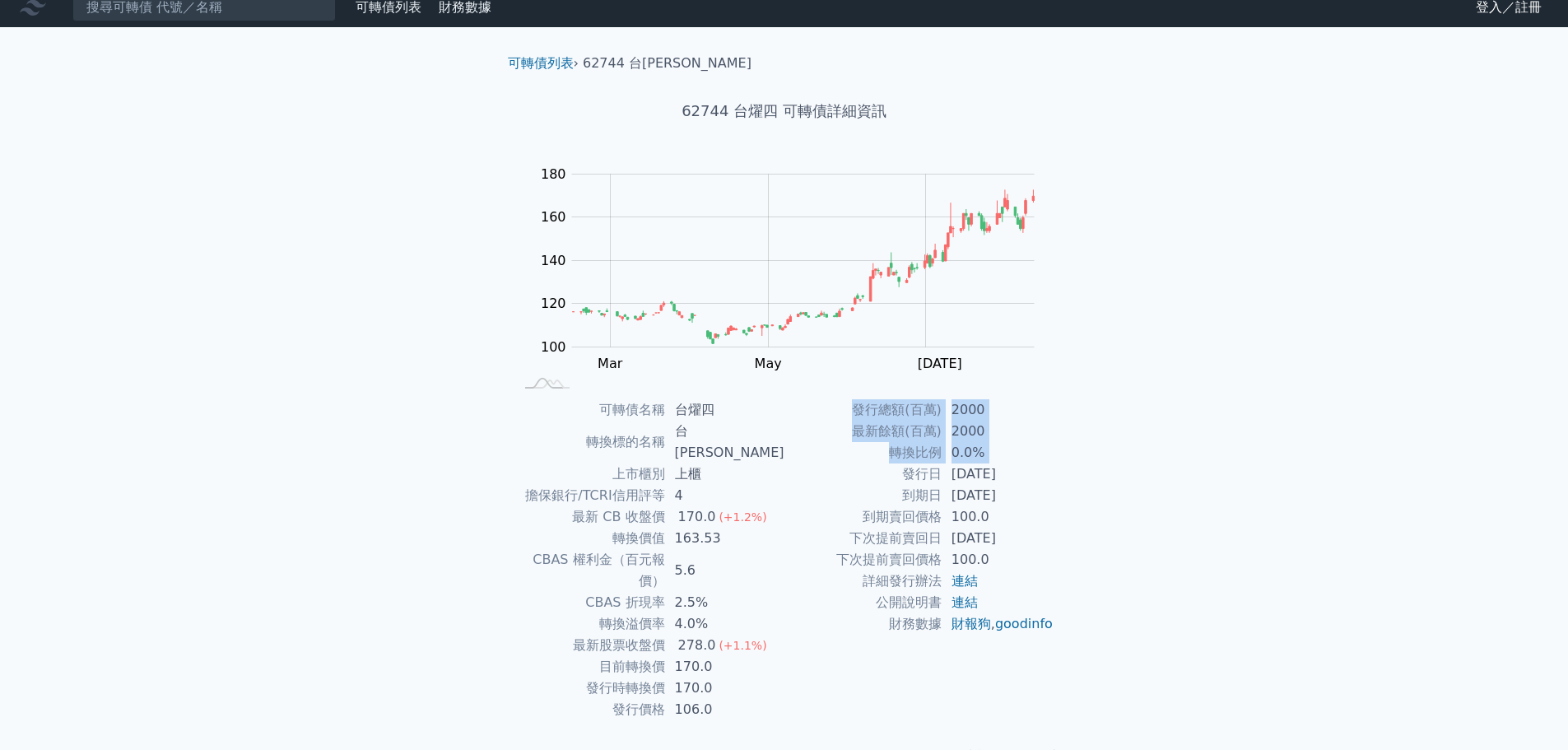
click at [1066, 522] on div "可轉債名稱 台燿四 轉換標的名稱 台燿 上市櫃別 上櫃 擔保銀行/TCRI信用評等 4 最新 CB 收盤價 170.0 (+1.2%) 轉換價值 163.53…" at bounding box center [784, 560] width 579 height 321
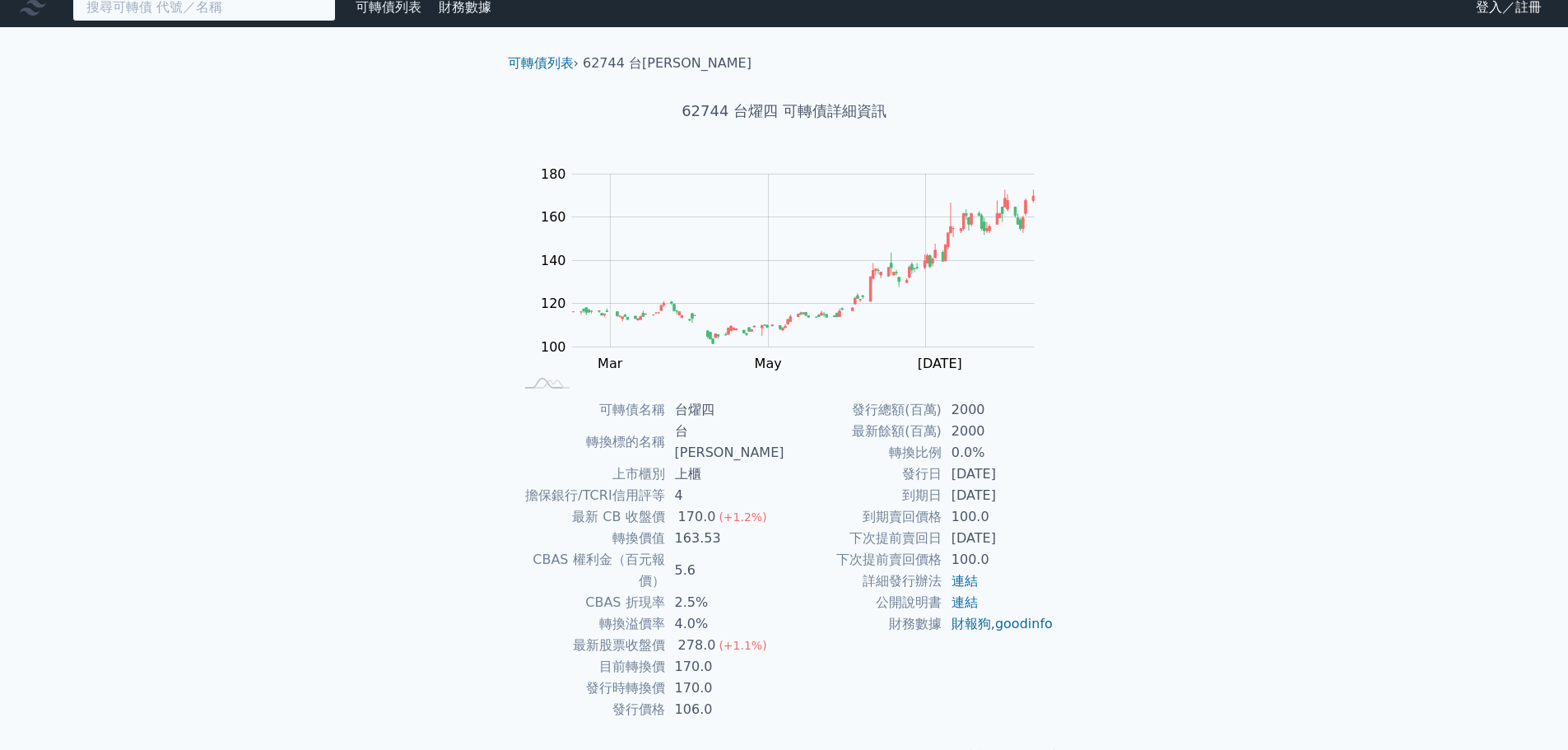
click at [163, 16] on input at bounding box center [204, 7] width 264 height 28
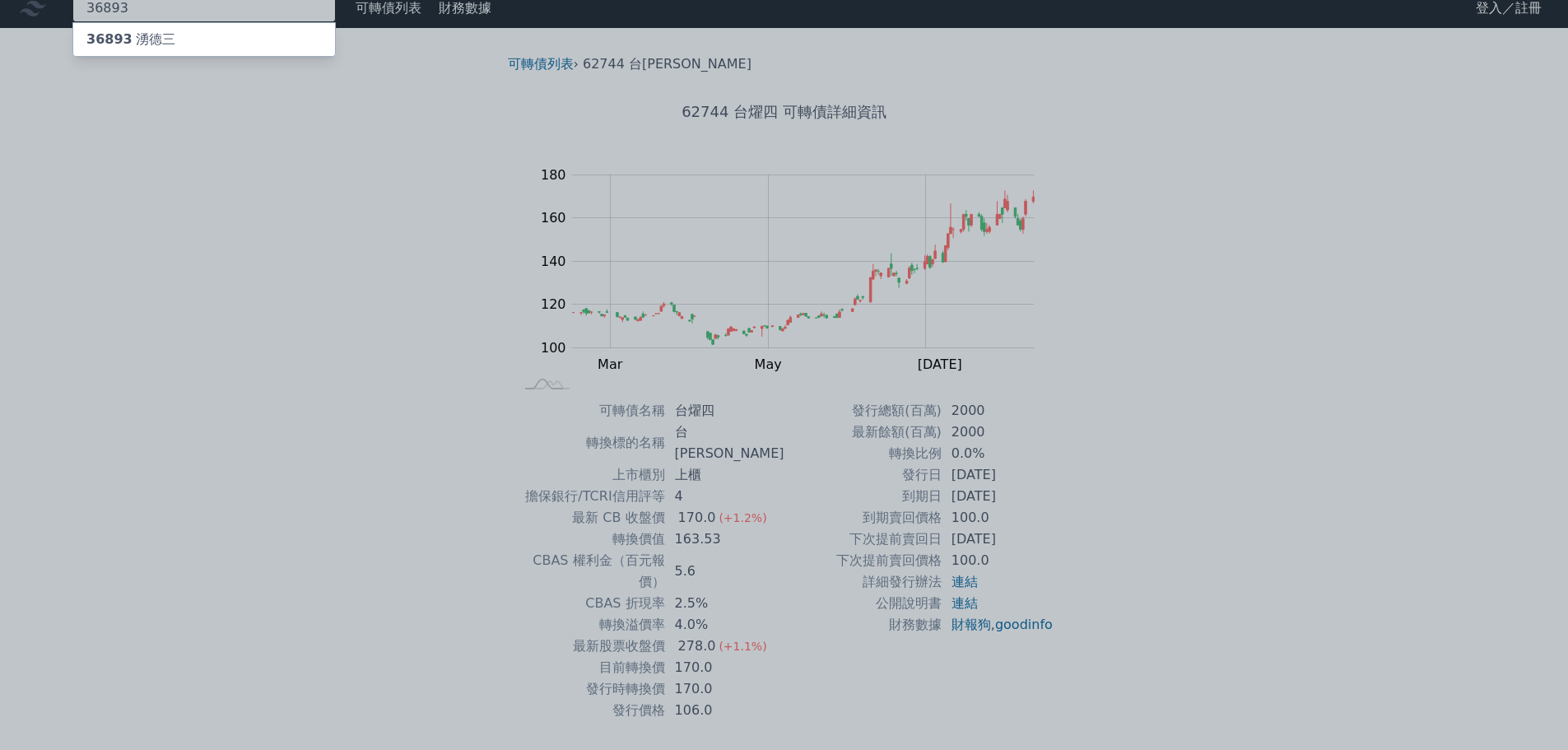
type input "36893"
click at [186, 35] on div "36893 湧德三" at bounding box center [204, 40] width 262 height 33
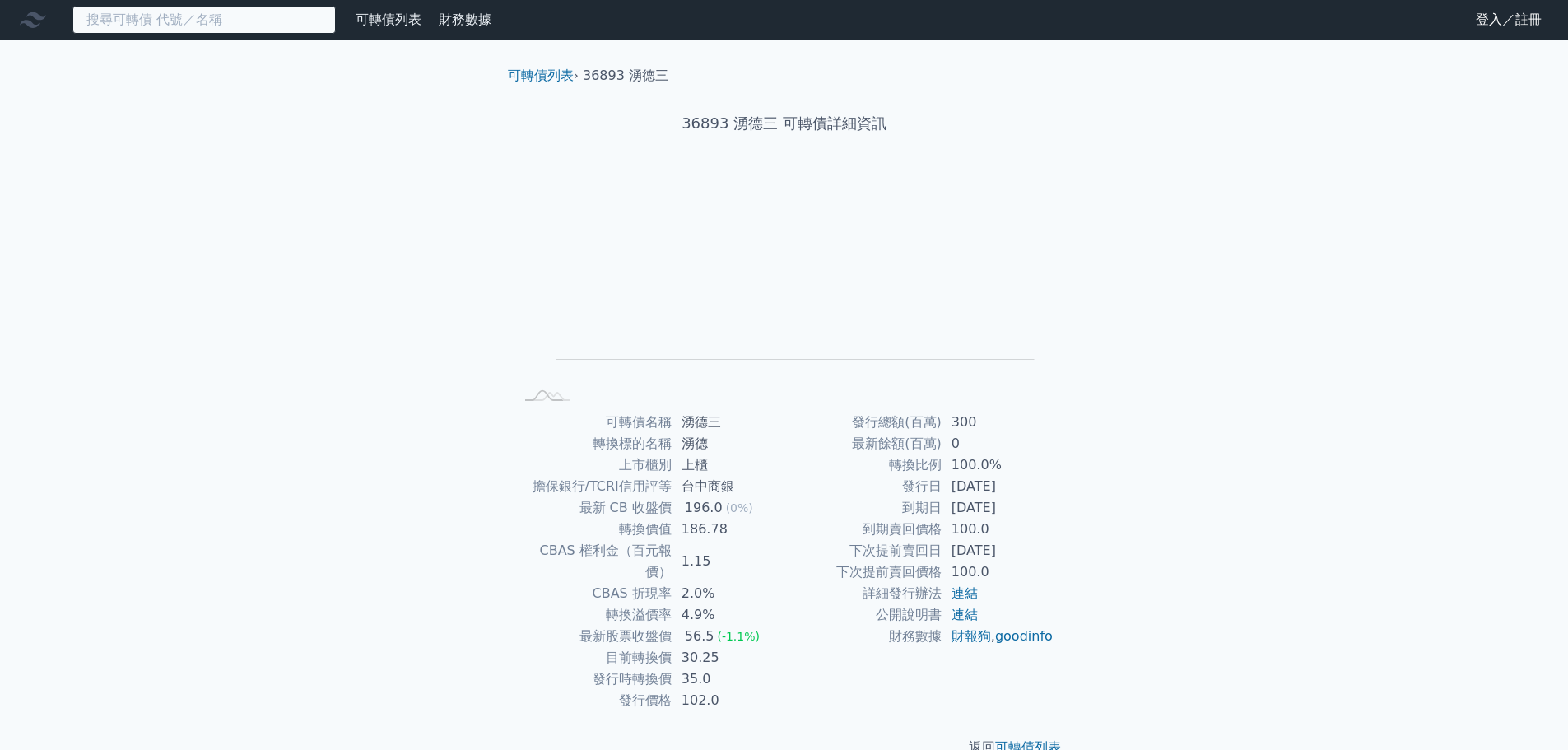
click at [163, 22] on input at bounding box center [204, 20] width 264 height 28
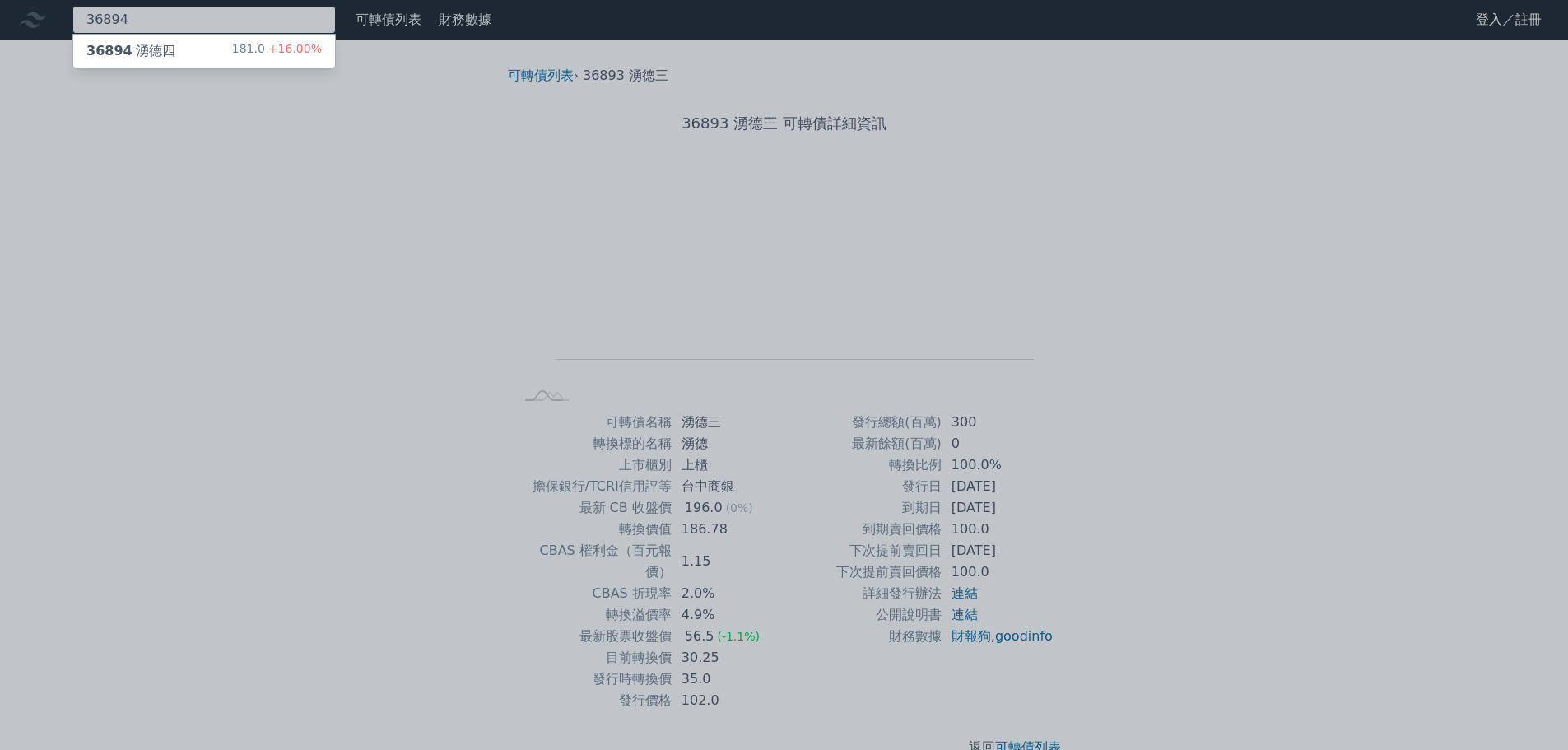
type input "36894"
click at [160, 48] on div "36894 湧德四" at bounding box center [131, 51] width 89 height 20
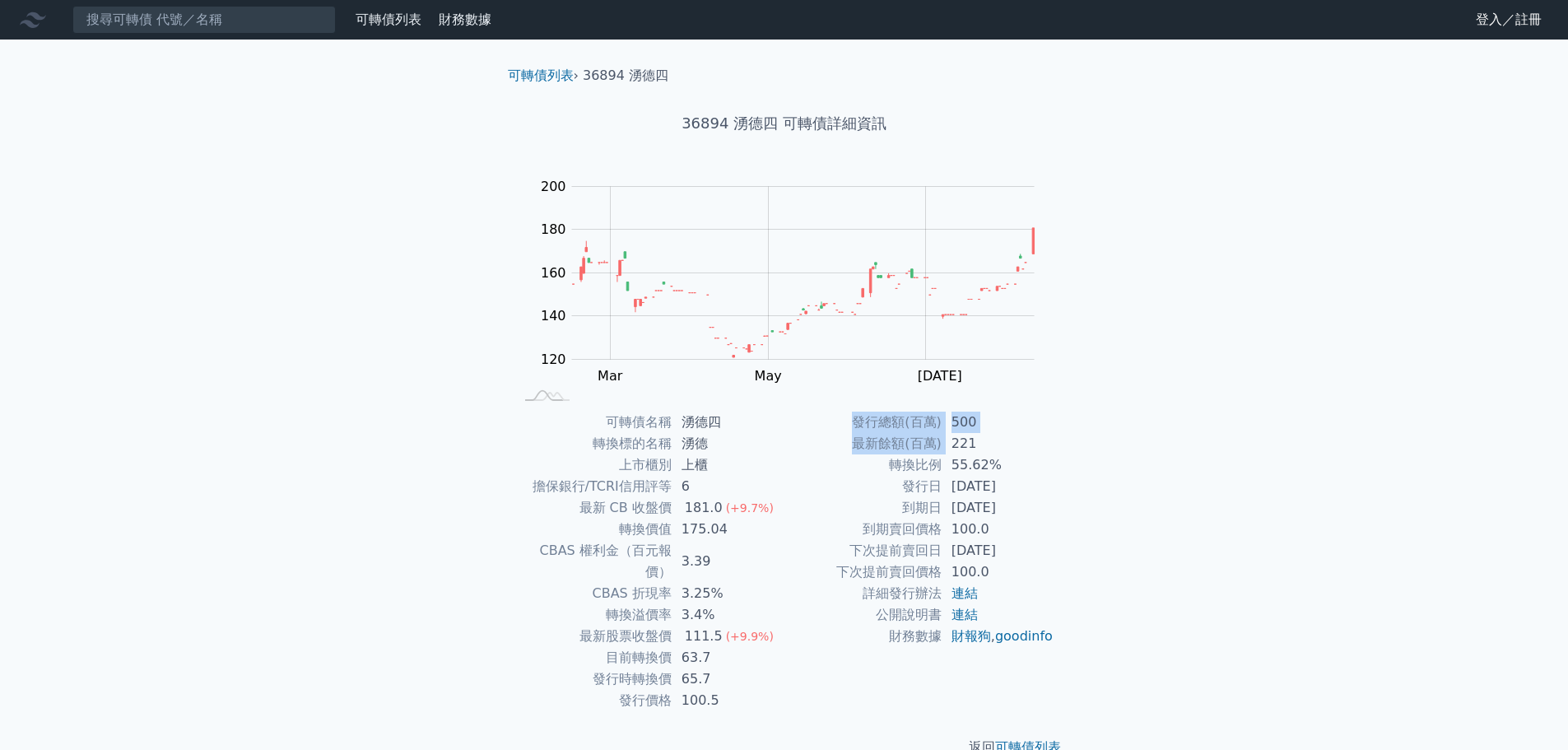
drag, startPoint x: 953, startPoint y: 437, endPoint x: 1118, endPoint y: 485, distance: 171.8
click at [1118, 485] on div "可轉債列表 財務數據 可轉債列表 財務數據 登入／註冊 登入／註冊 可轉債列表 › 36894 湧德四 36894 湧德四 可轉債詳細資訊 Zoom Out …" at bounding box center [784, 392] width 1568 height 784
